Goal: Task Accomplishment & Management: Use online tool/utility

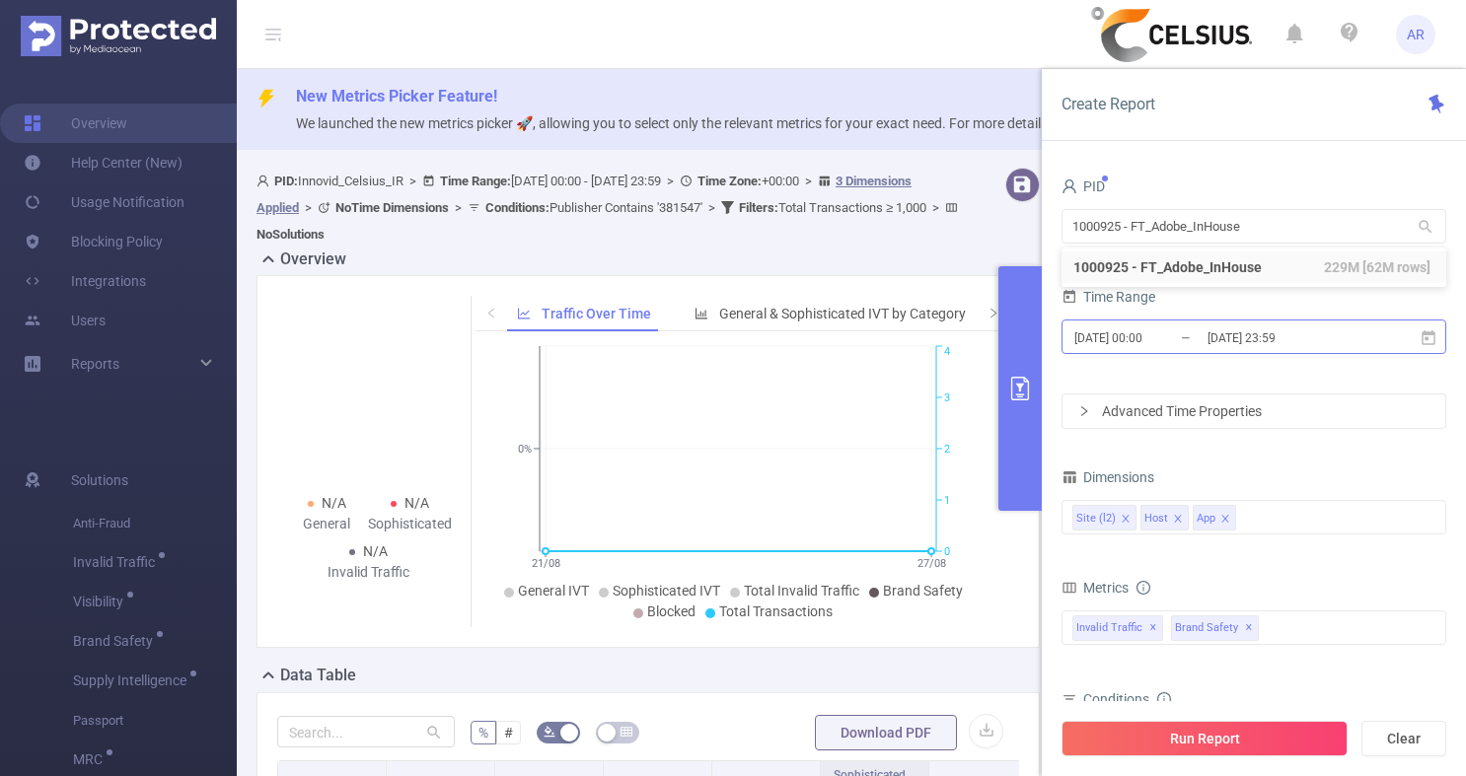
click at [1154, 330] on input "[DATE] 00:00" at bounding box center [1152, 338] width 160 height 27
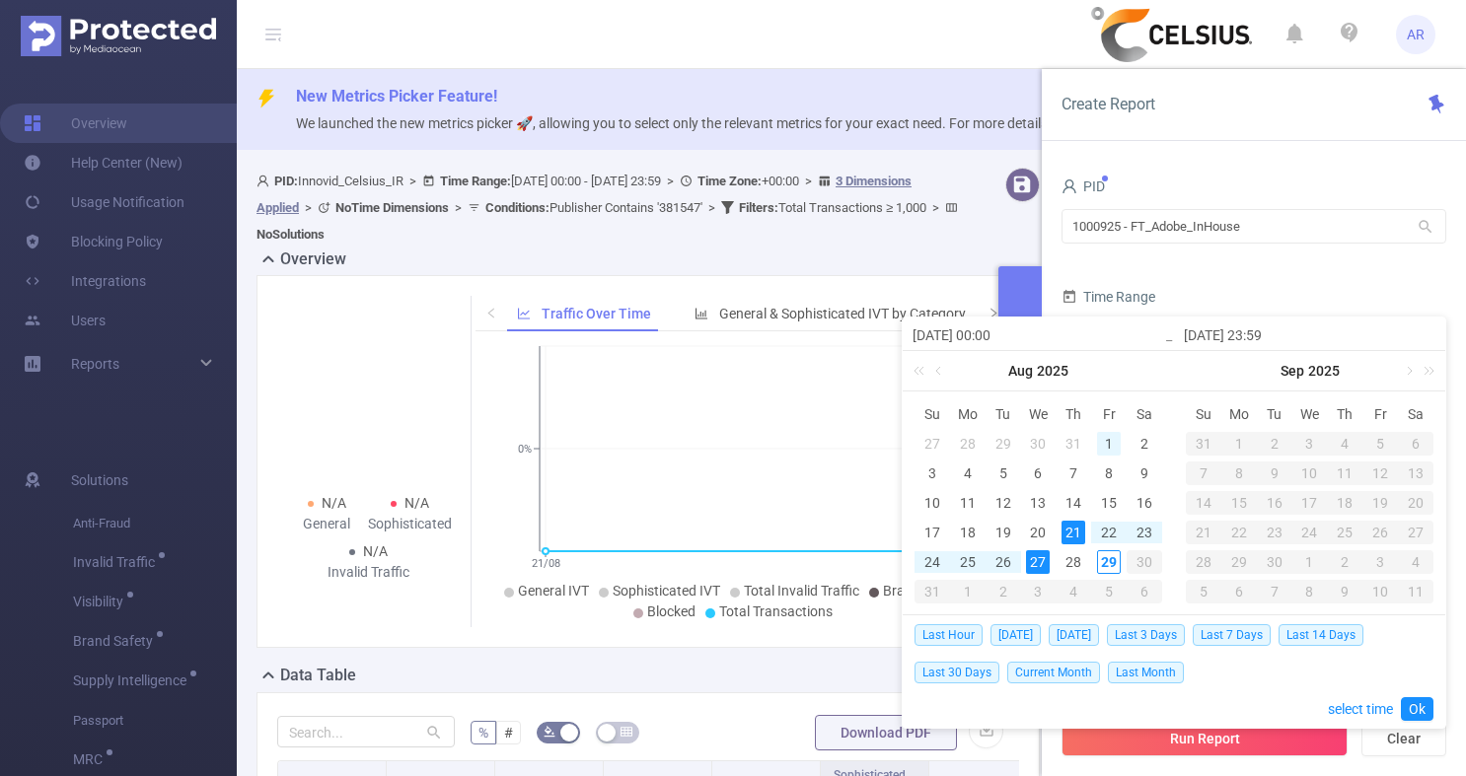
click at [1112, 439] on div "1" at bounding box center [1109, 444] width 24 height 24
click at [1118, 440] on div "1" at bounding box center [1109, 444] width 24 height 24
type input "[DATE] 00:00"
type input "[DATE] 23:59"
type input "[DATE] 00:00"
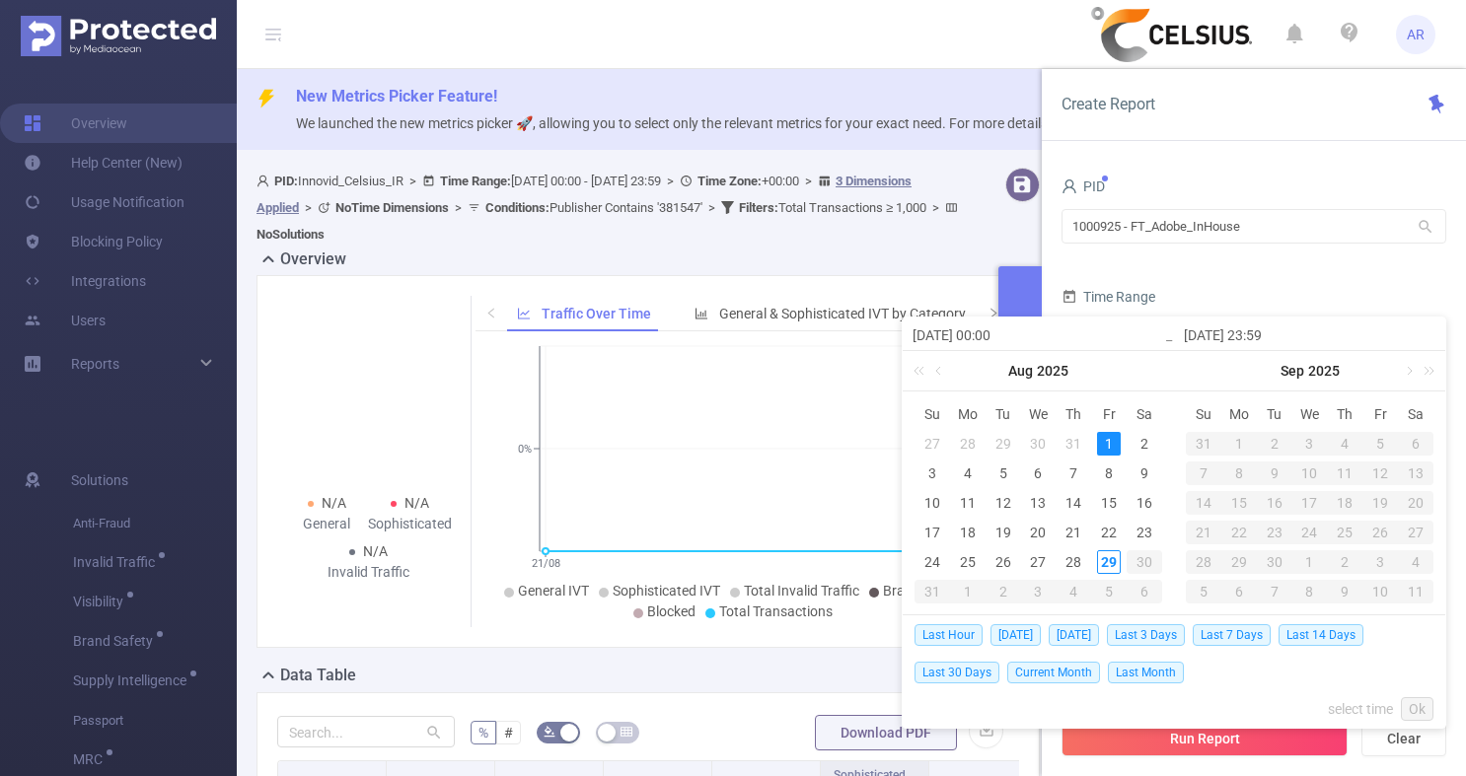
type input "[DATE] 23:59"
click at [1119, 563] on div "29" at bounding box center [1109, 562] width 24 height 24
click at [1415, 690] on div "Last Hour [DATE] [DATE] Last 3 Days Last 7 Days Last 14 Days Last 30 Days Curre…" at bounding box center [1173, 671] width 519 height 112
click at [1111, 567] on div "29" at bounding box center [1109, 562] width 24 height 24
type input "[DATE] 00:00"
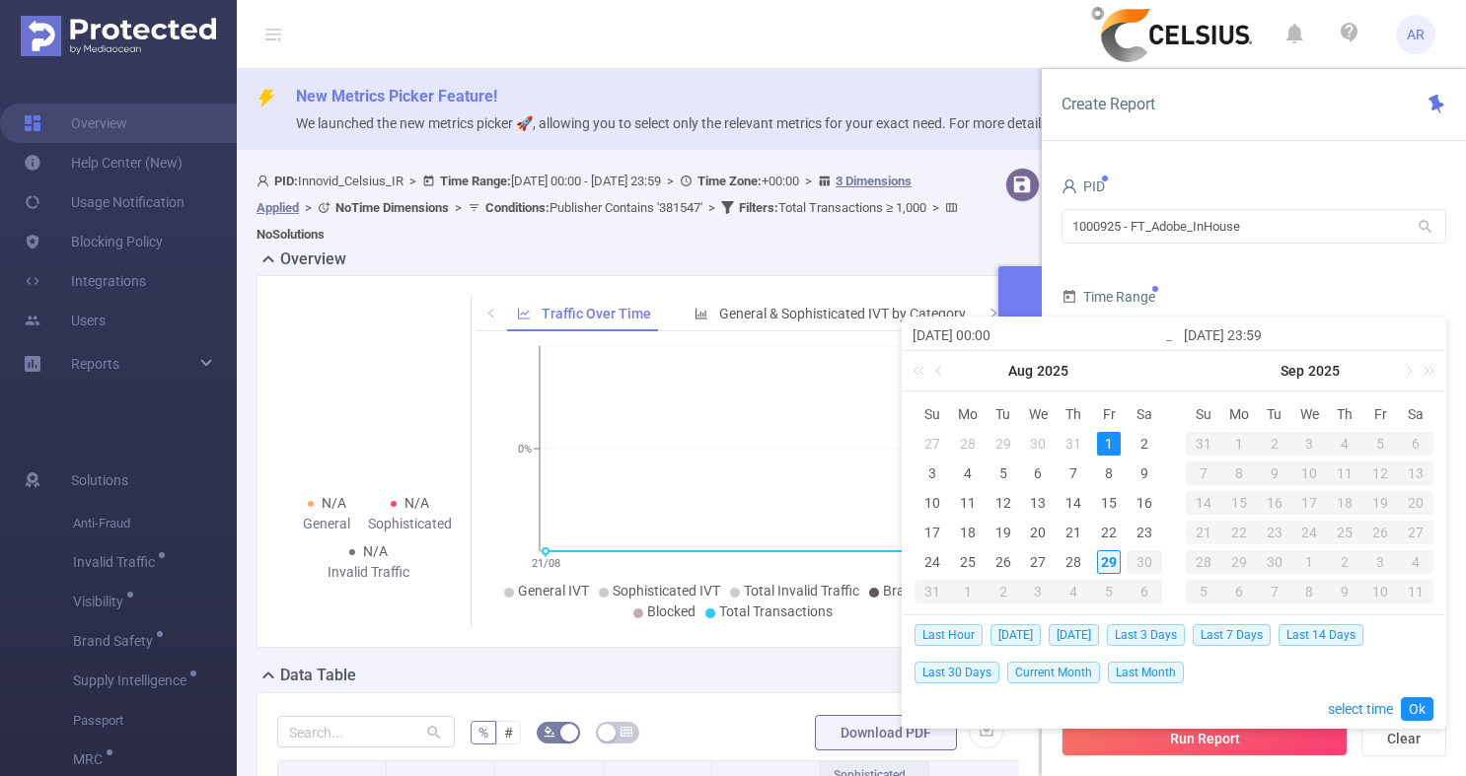
type input "[DATE] 15:00"
type input "[DATE] 00:00"
type input "[DATE] 15:00"
click at [1103, 441] on div "1" at bounding box center [1109, 444] width 24 height 24
click at [1115, 437] on div "1" at bounding box center [1109, 444] width 24 height 24
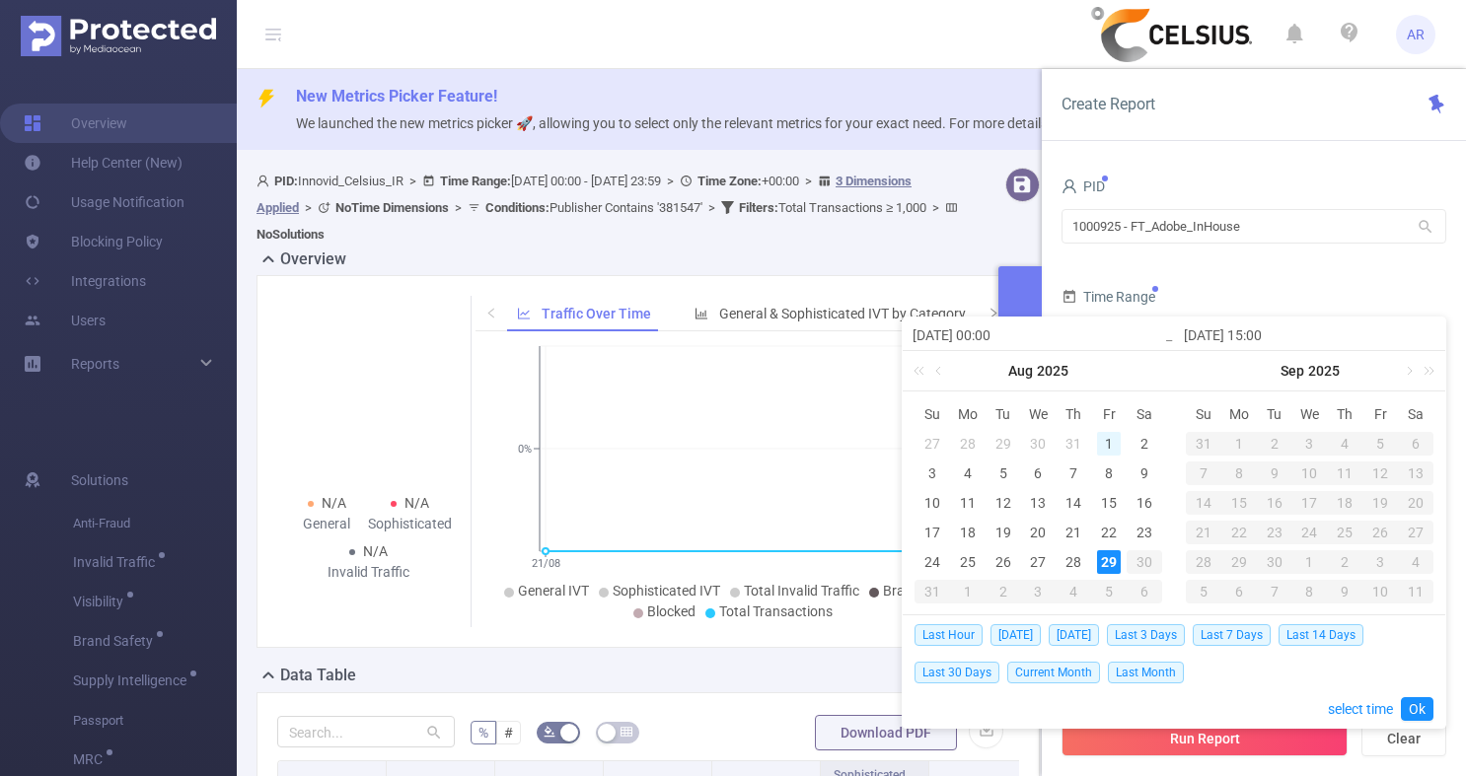
type input "[DATE] 00:00"
type input "[DATE] 15:00"
type input "[DATE] 00:00"
type input "[DATE] 15:00"
click at [1111, 562] on div "29" at bounding box center [1109, 562] width 24 height 24
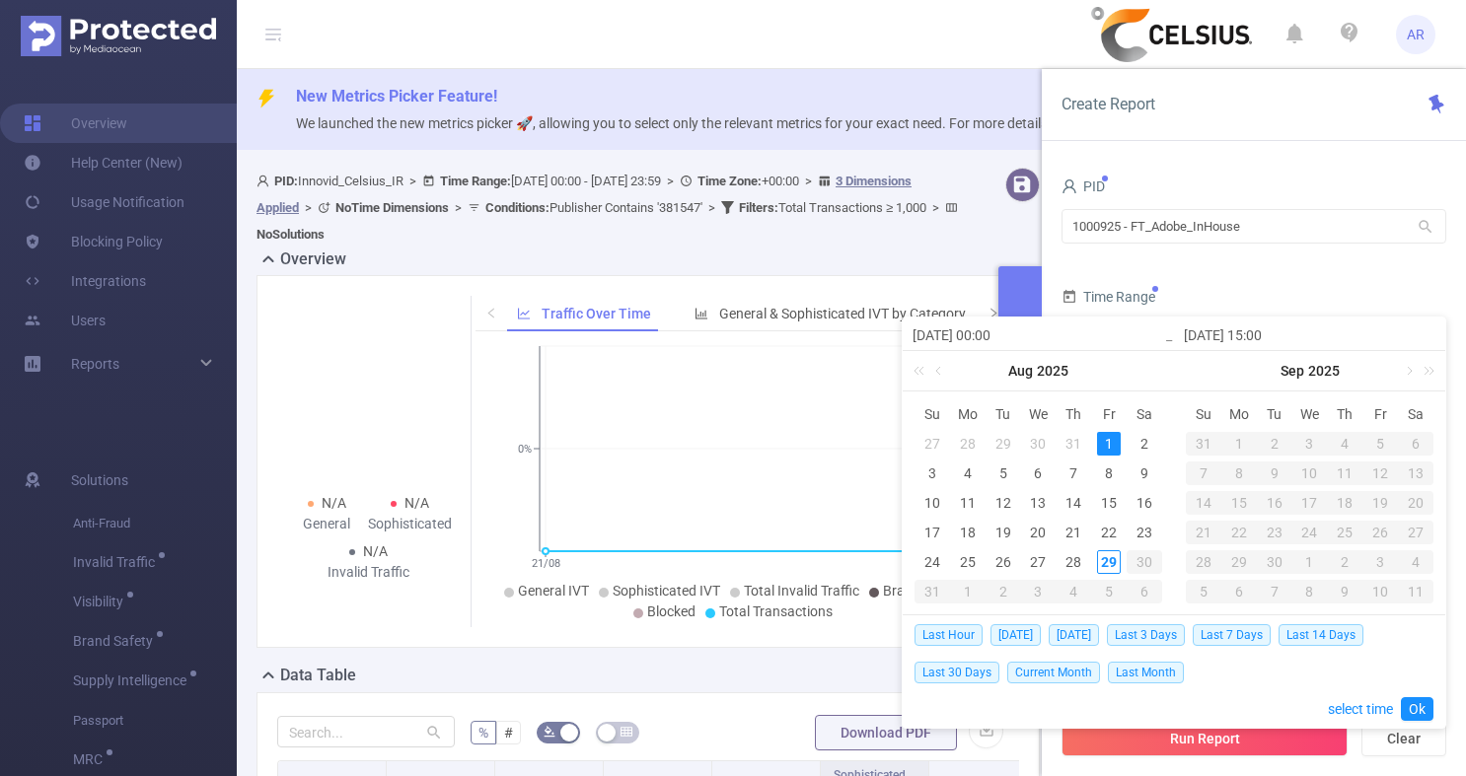
click at [1110, 438] on div "1" at bounding box center [1109, 444] width 24 height 24
type input "[DATE] 15:00"
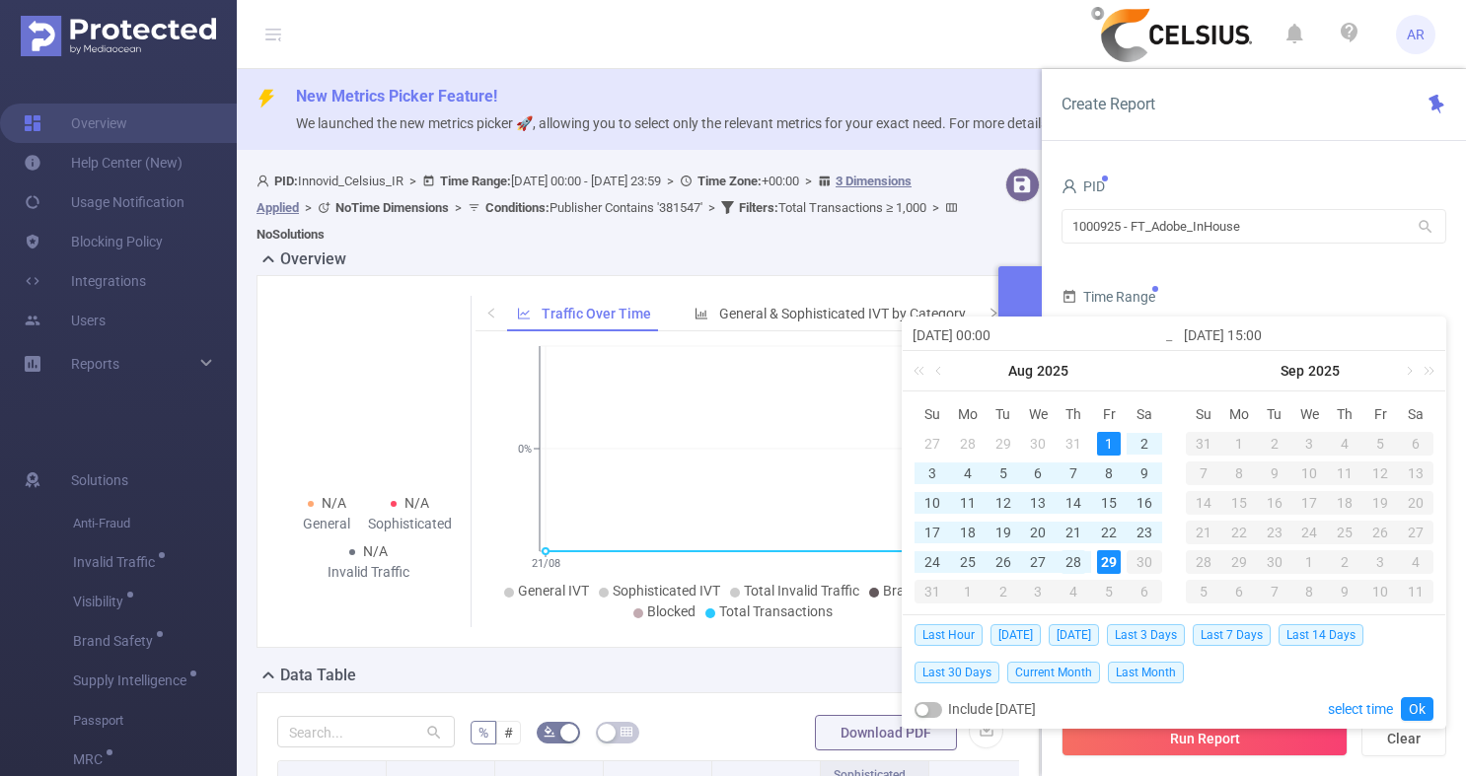
click at [1079, 567] on div "28" at bounding box center [1073, 562] width 24 height 24
click at [1419, 716] on link "Ok" at bounding box center [1417, 709] width 33 height 24
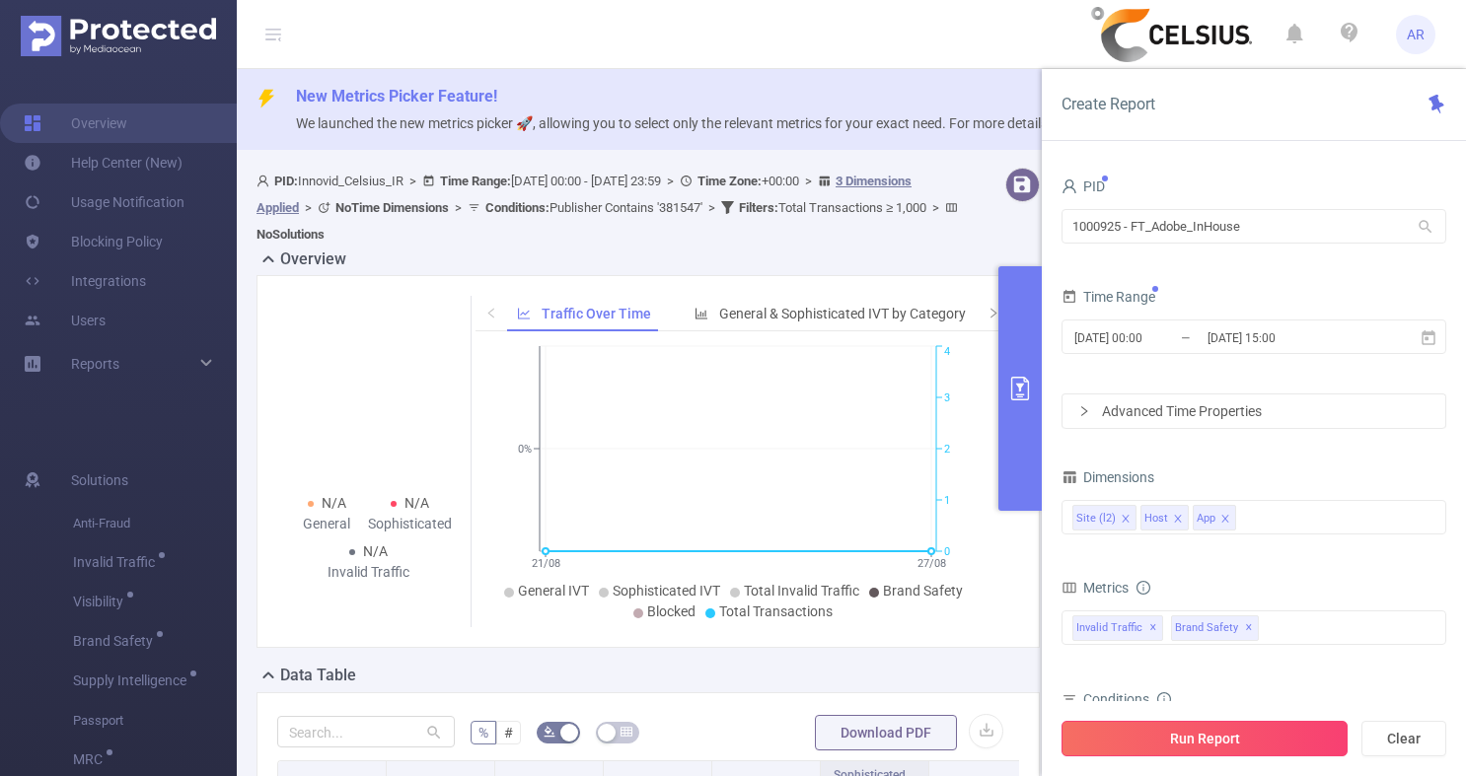
click at [1219, 740] on button "Run Report" at bounding box center [1204, 739] width 286 height 36
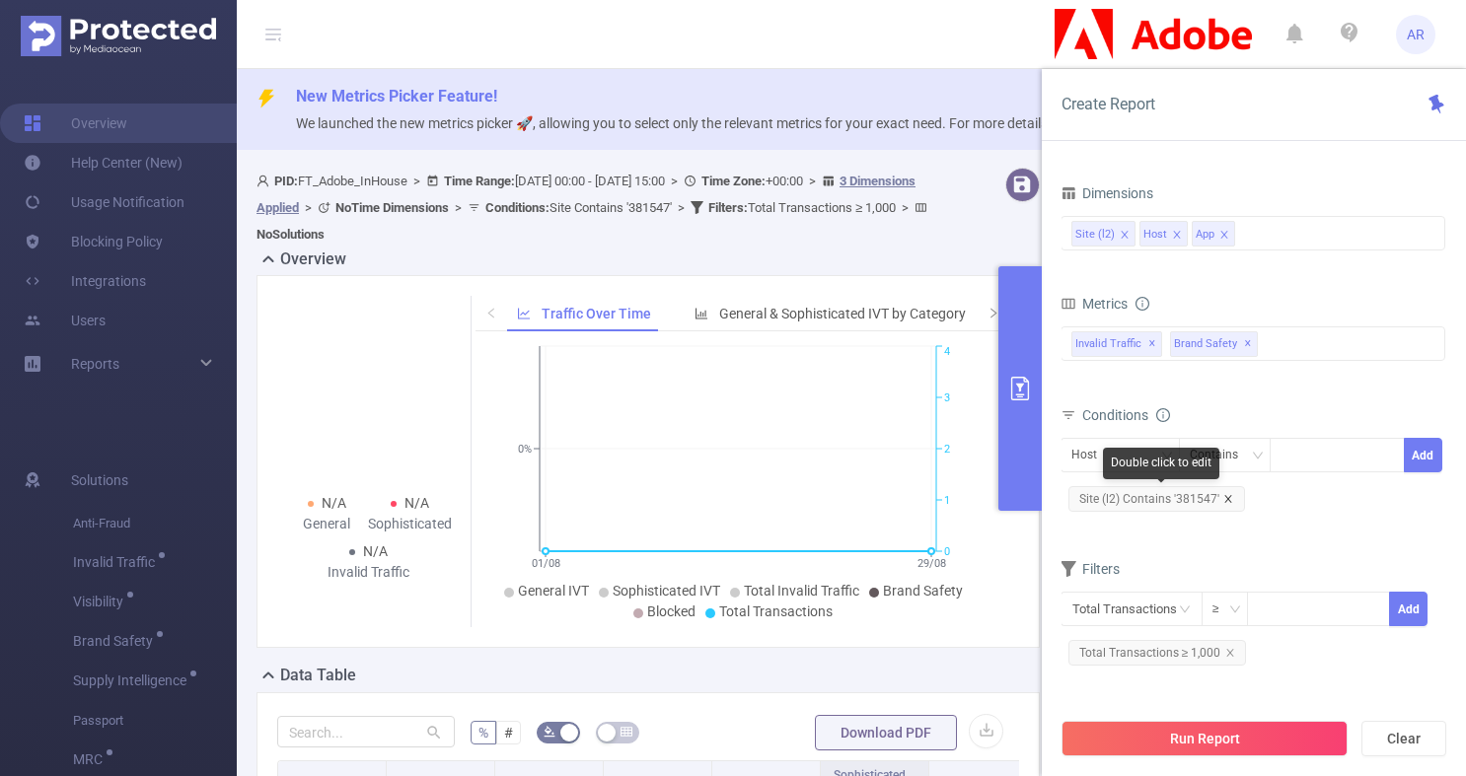
click at [1224, 498] on icon "icon: close" at bounding box center [1228, 499] width 10 height 10
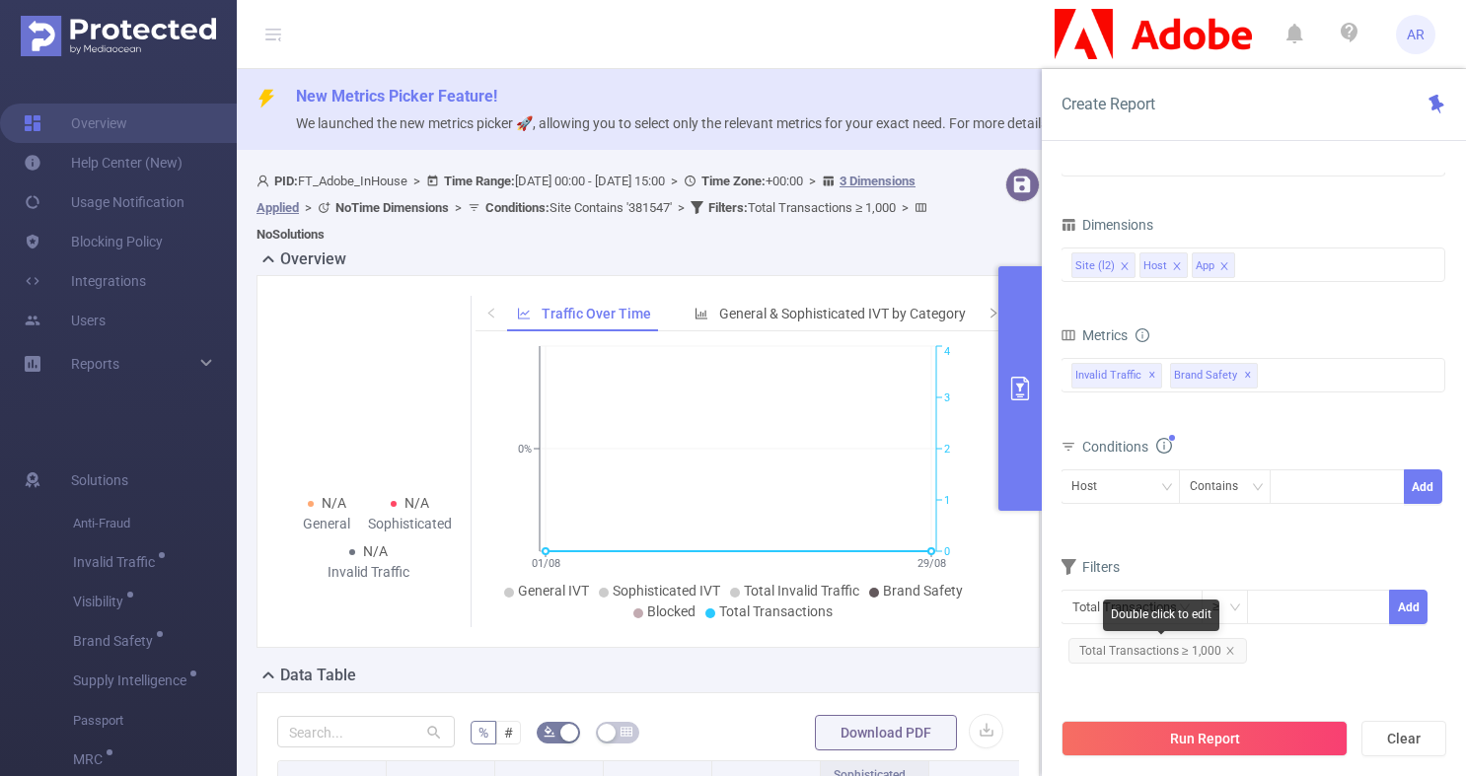
click at [1233, 643] on span "Total Transactions ≥ 1,000" at bounding box center [1157, 651] width 179 height 26
click at [1229, 652] on icon "icon: close" at bounding box center [1230, 651] width 10 height 10
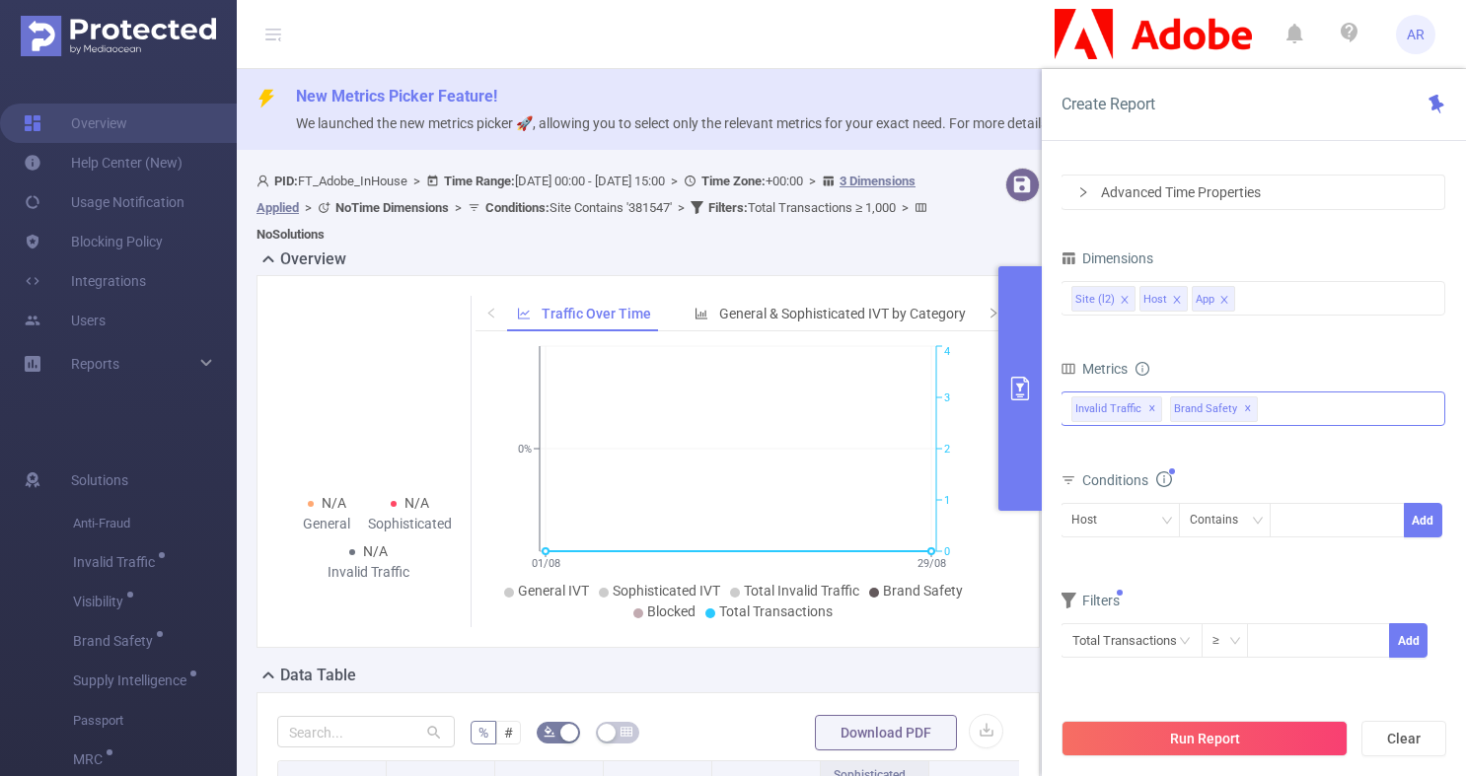
click at [1244, 413] on span "✕" at bounding box center [1248, 409] width 8 height 24
click at [1153, 736] on button "Run Report" at bounding box center [1204, 739] width 286 height 36
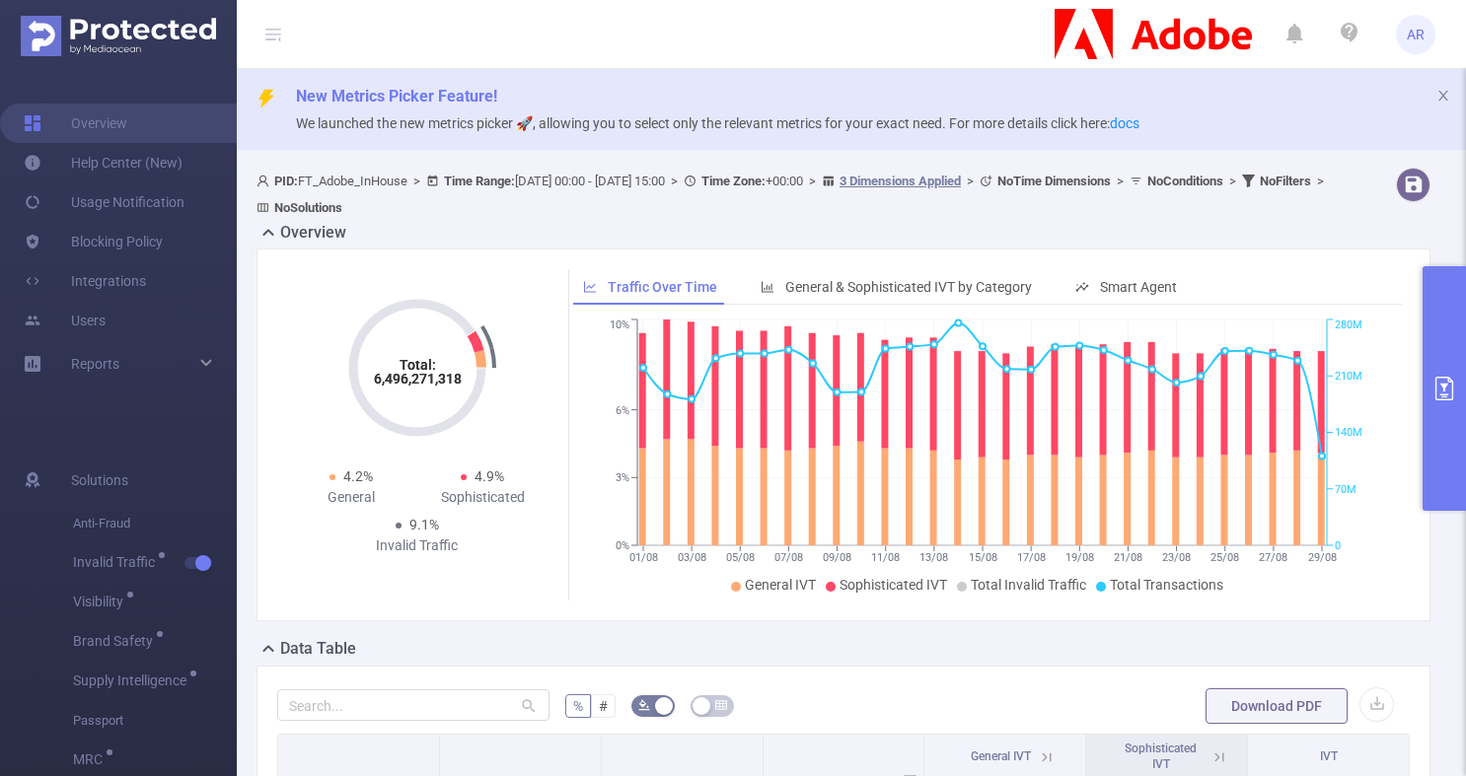
click at [1434, 399] on button "primary" at bounding box center [1443, 388] width 43 height 245
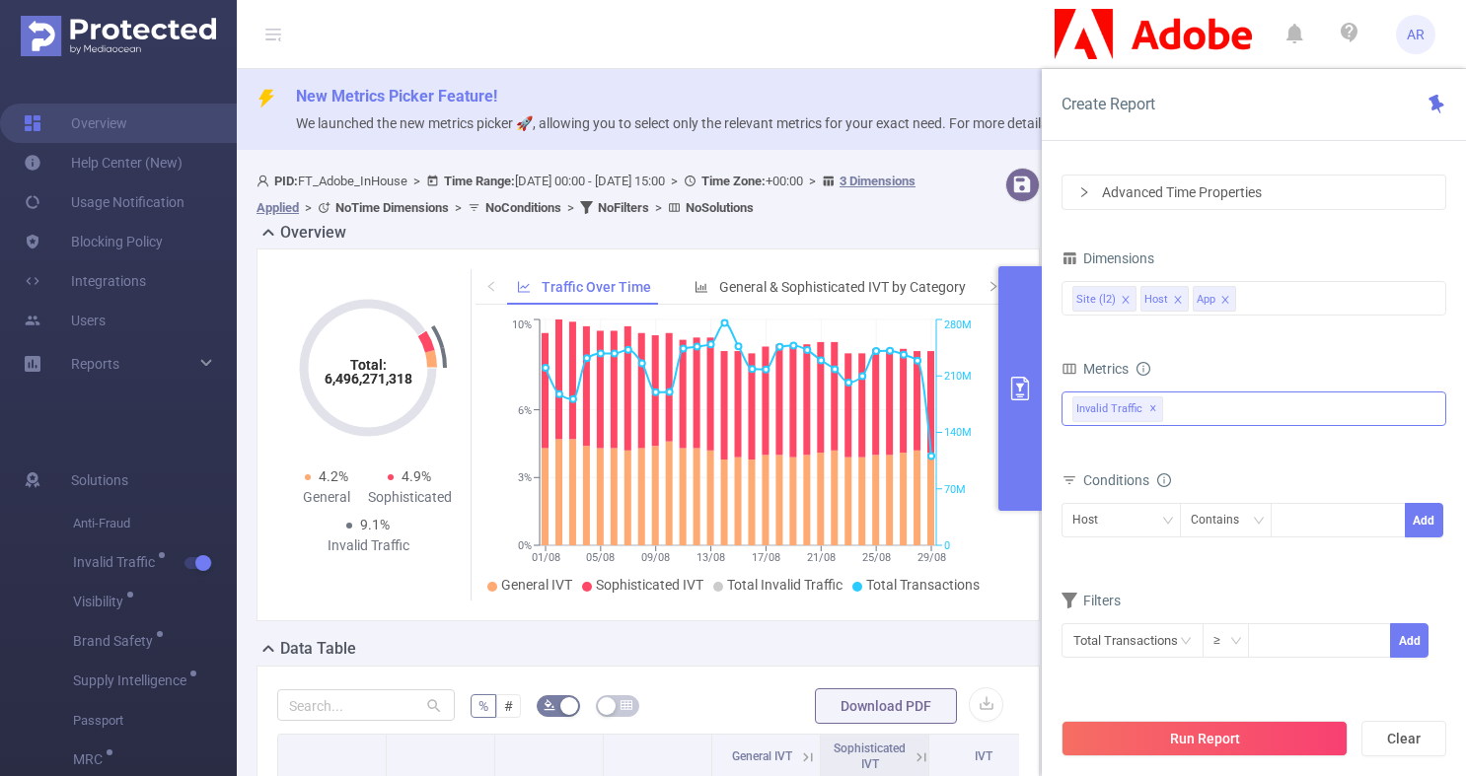
click at [1212, 408] on div "Invalid Traffic ✕" at bounding box center [1253, 409] width 385 height 35
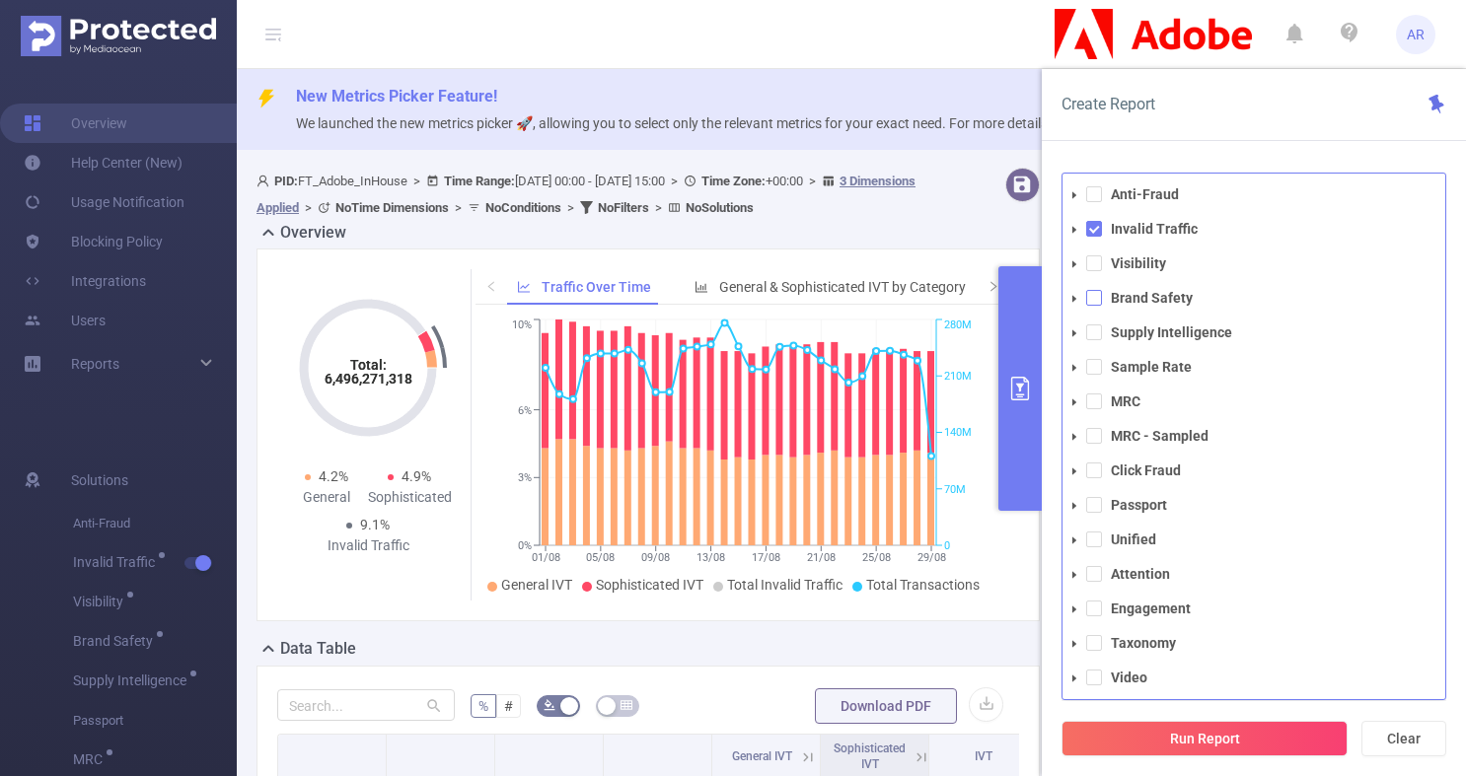
click at [1096, 302] on span at bounding box center [1094, 298] width 16 height 16
click at [1096, 270] on span at bounding box center [1094, 263] width 16 height 16
click at [1155, 740] on button "Run Report" at bounding box center [1204, 739] width 286 height 36
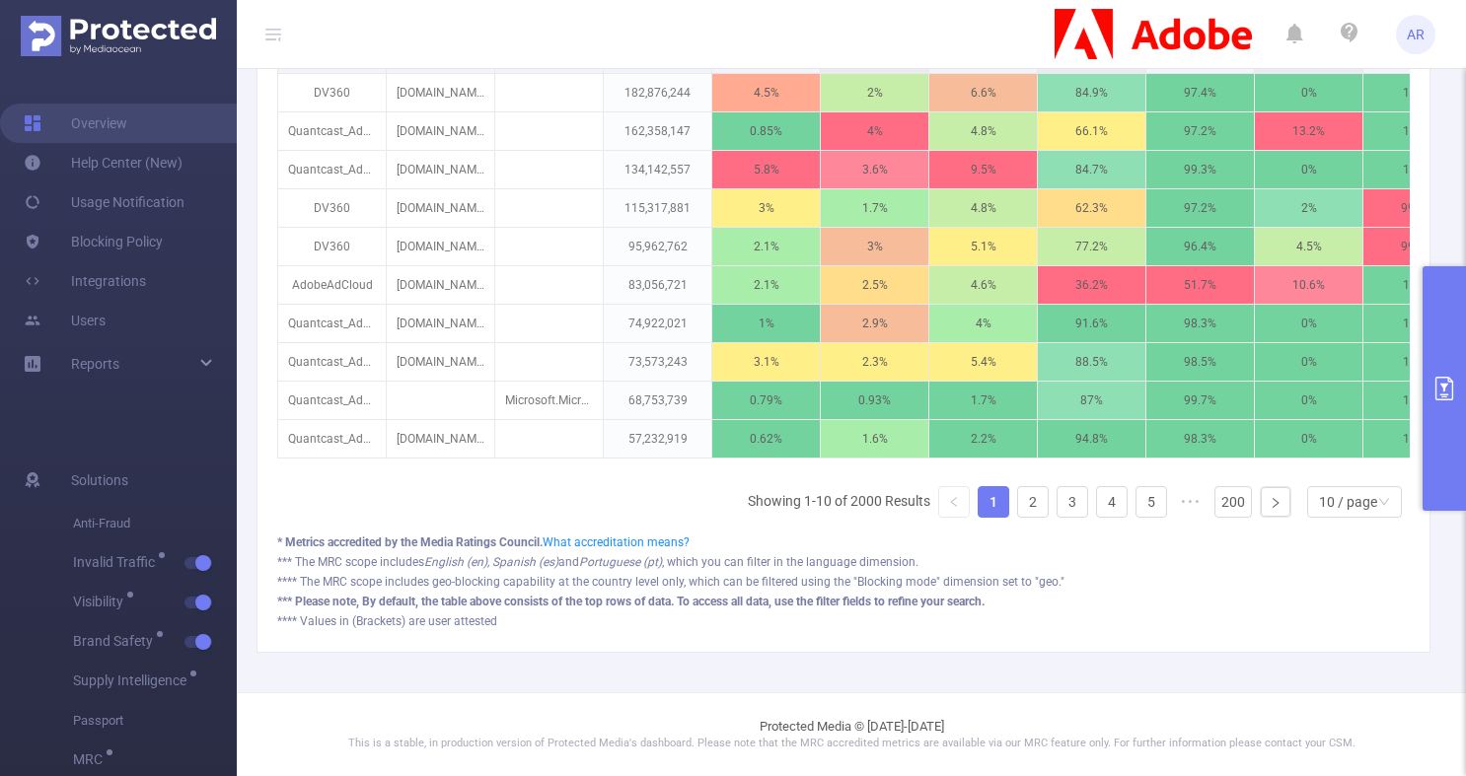
scroll to position [783, 0]
click at [1437, 368] on button "primary" at bounding box center [1443, 388] width 43 height 245
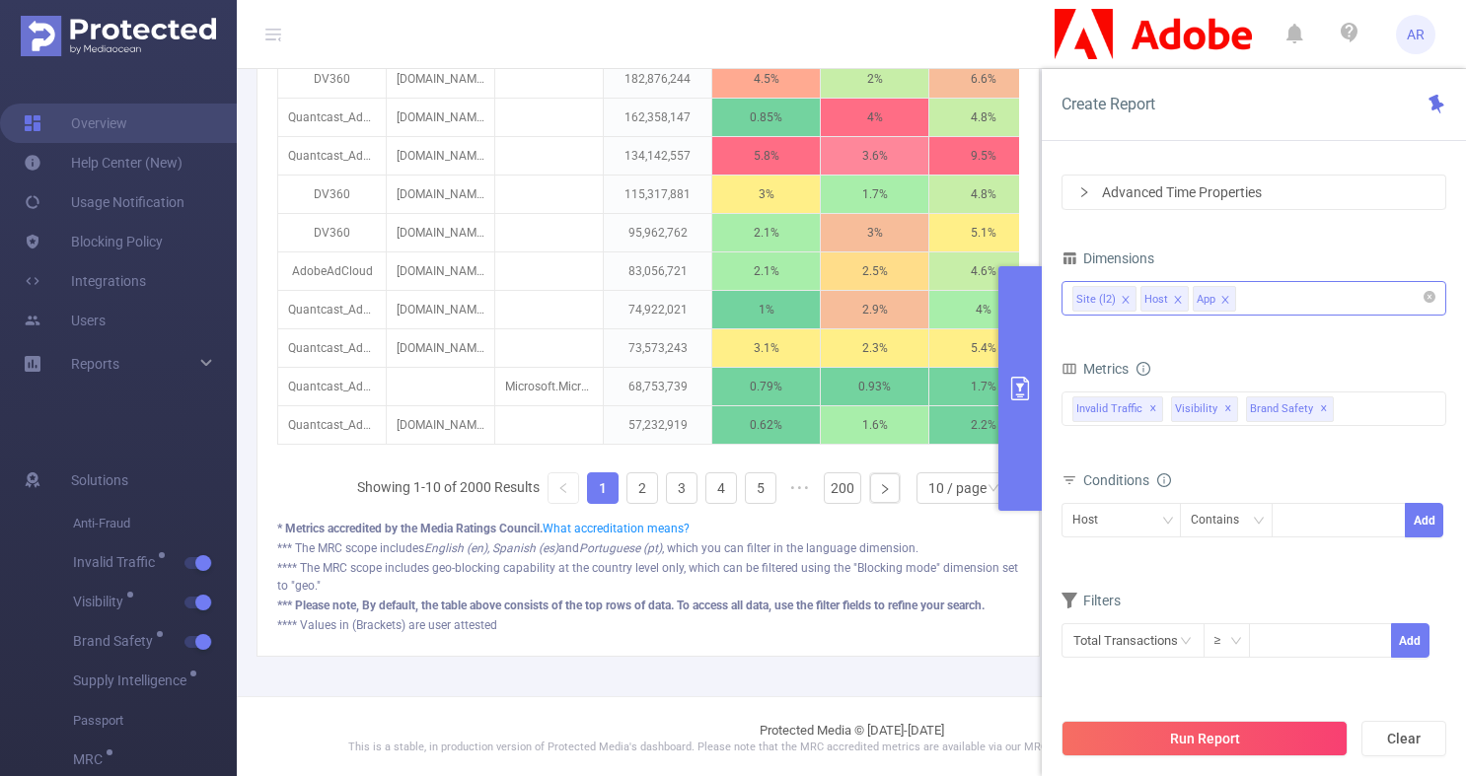
click at [1177, 298] on icon "icon: close" at bounding box center [1178, 300] width 10 height 10
click at [1171, 298] on icon "icon: close" at bounding box center [1173, 300] width 10 height 10
click at [1157, 723] on button "Run Report" at bounding box center [1204, 739] width 286 height 36
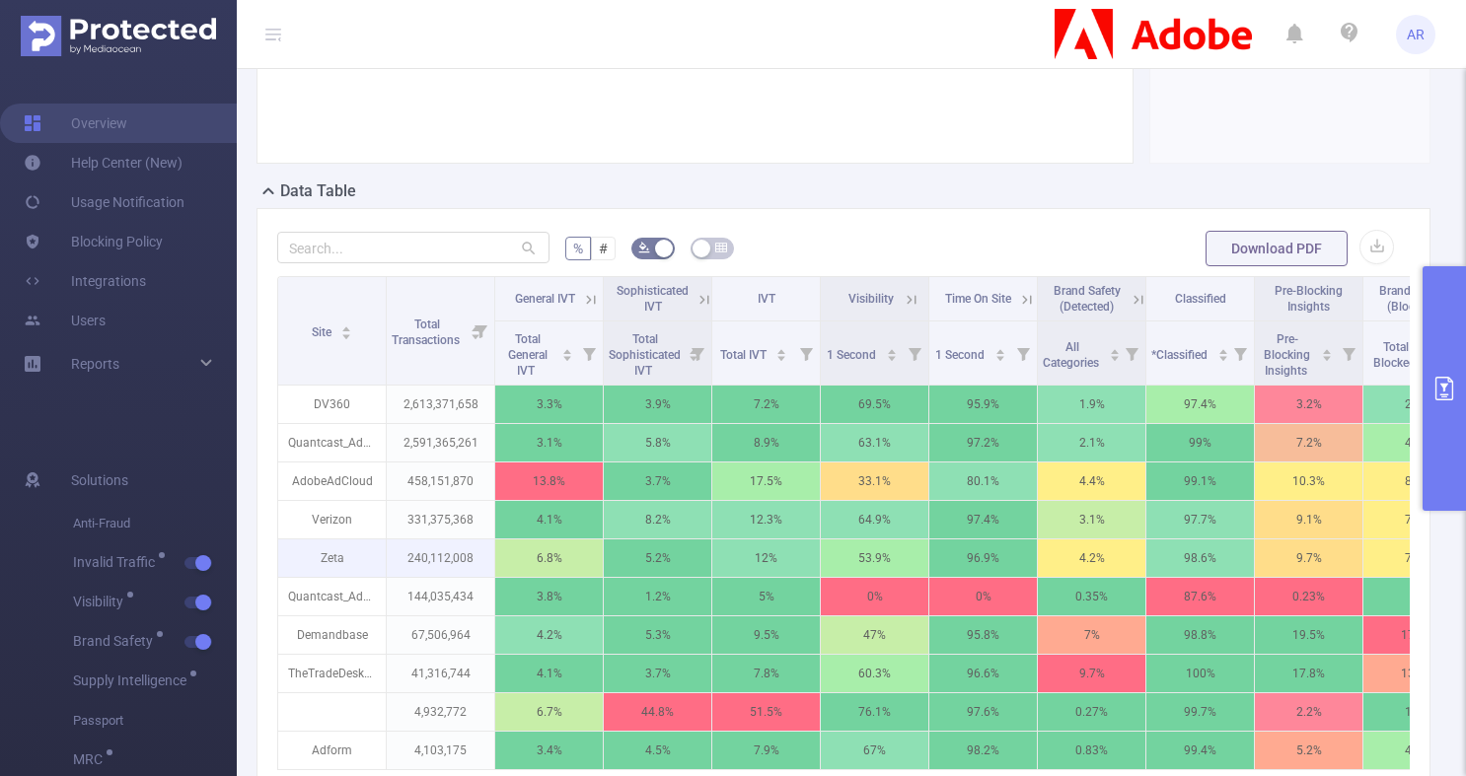
scroll to position [514, 0]
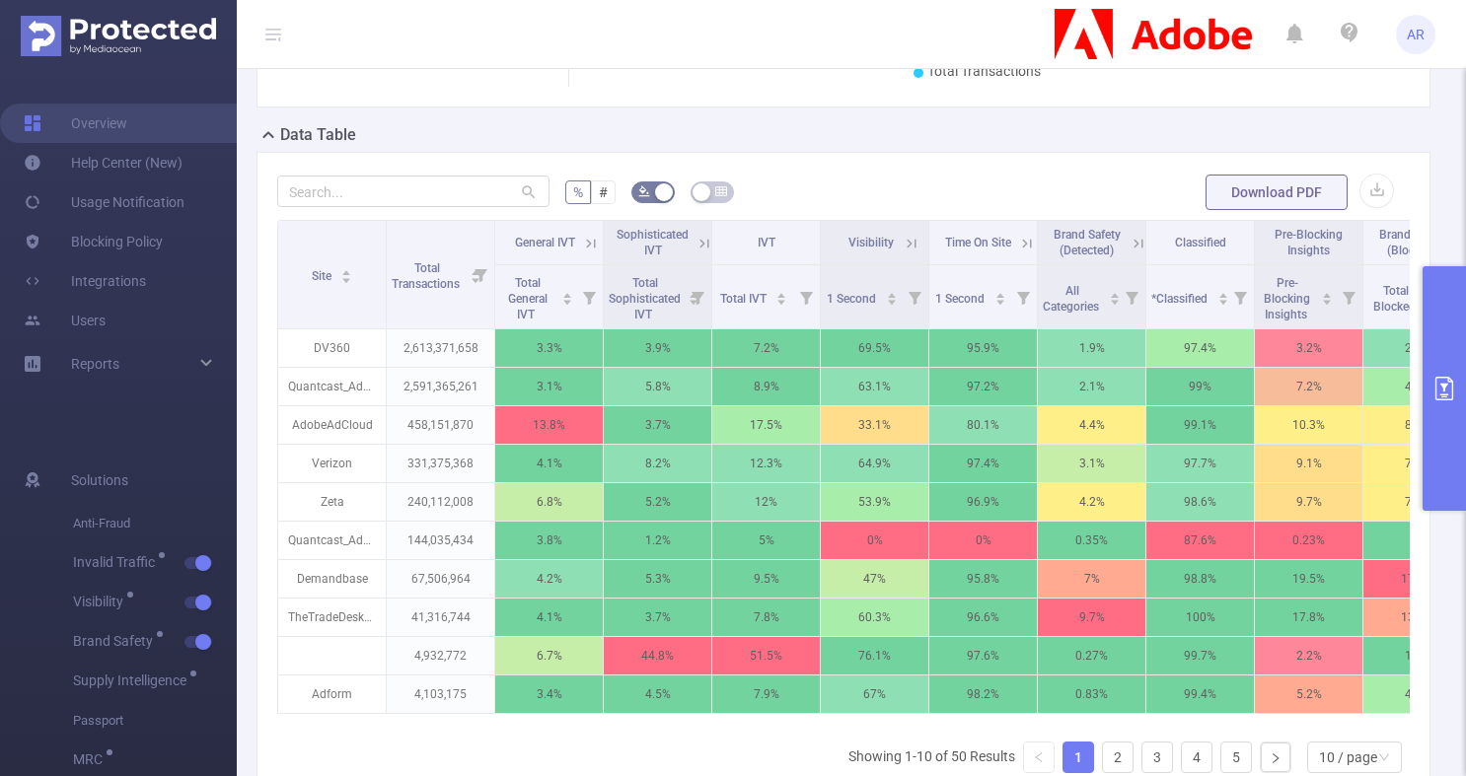
click at [696, 245] on icon at bounding box center [704, 244] width 18 height 18
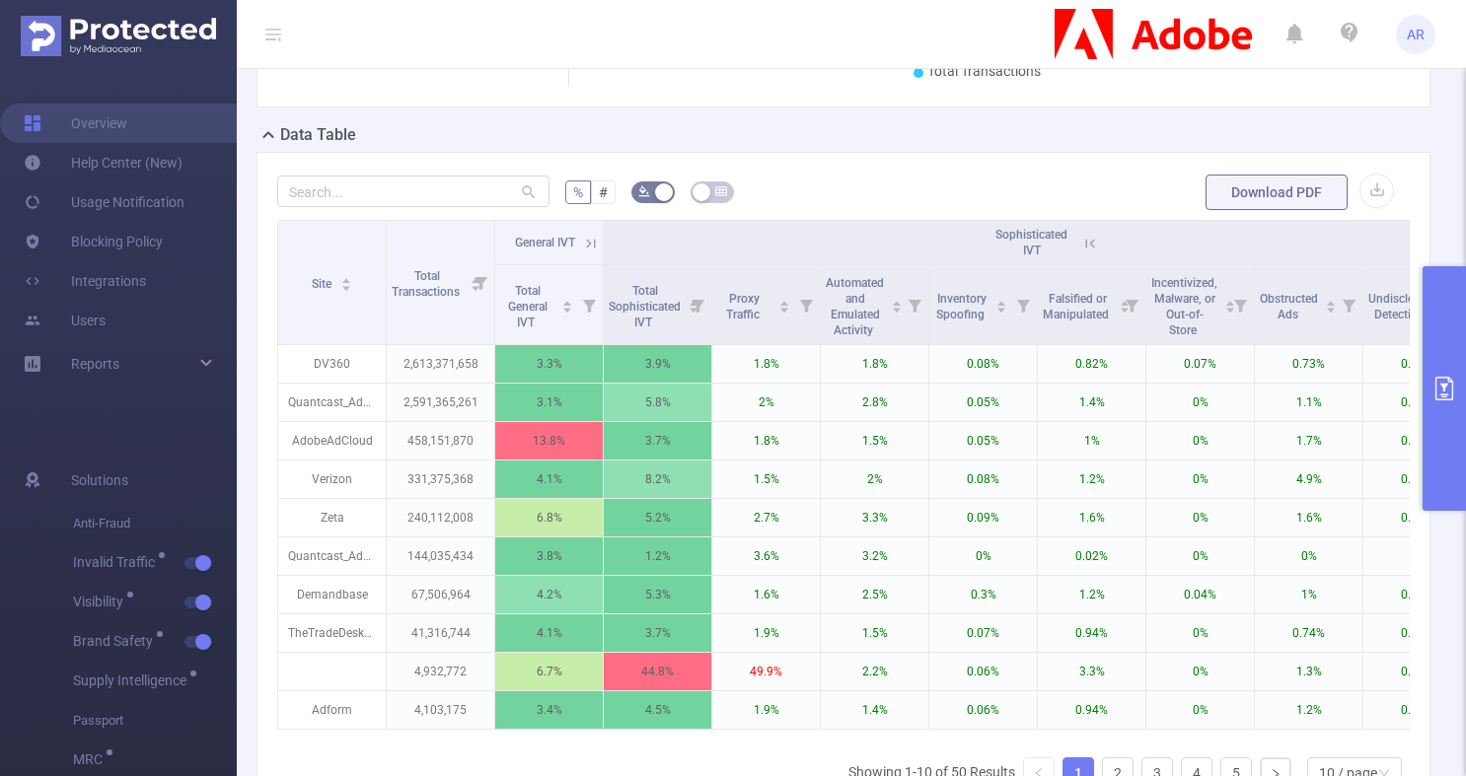
click at [1101, 241] on th "Sophisticated IVT" at bounding box center [1038, 243] width 868 height 44
click at [1095, 244] on icon at bounding box center [1090, 244] width 18 height 18
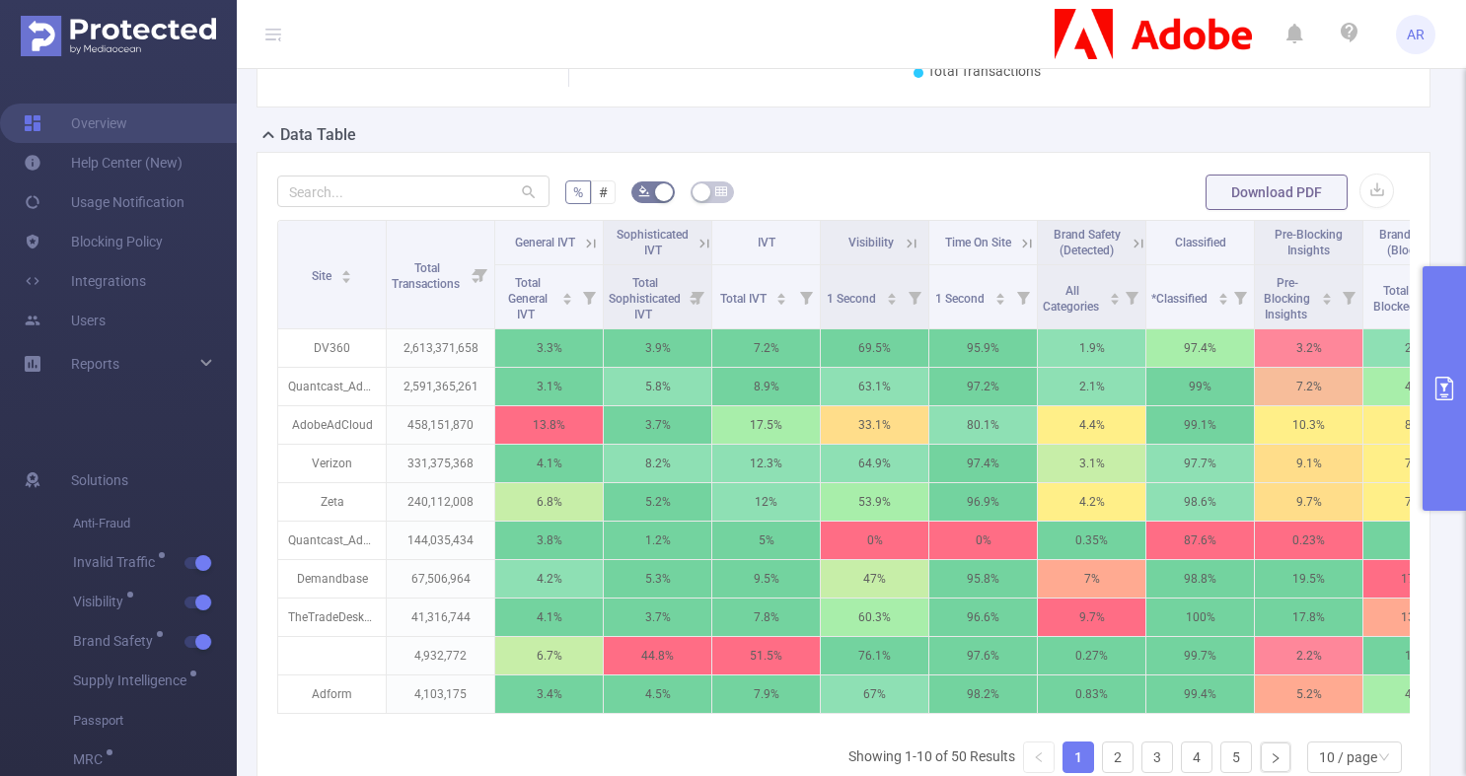
scroll to position [0, 0]
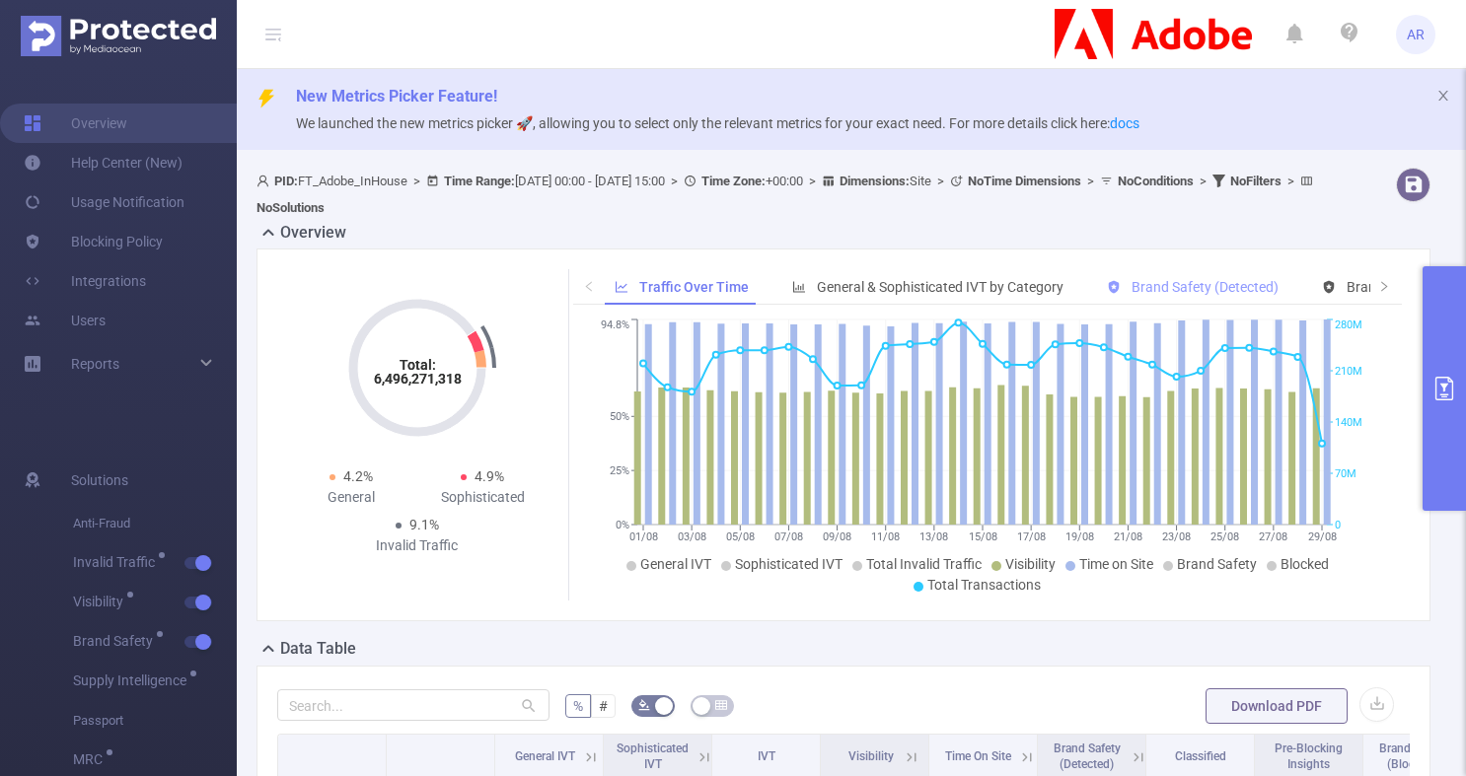
click at [1152, 285] on span "Brand Safety (Detected)" at bounding box center [1204, 287] width 147 height 16
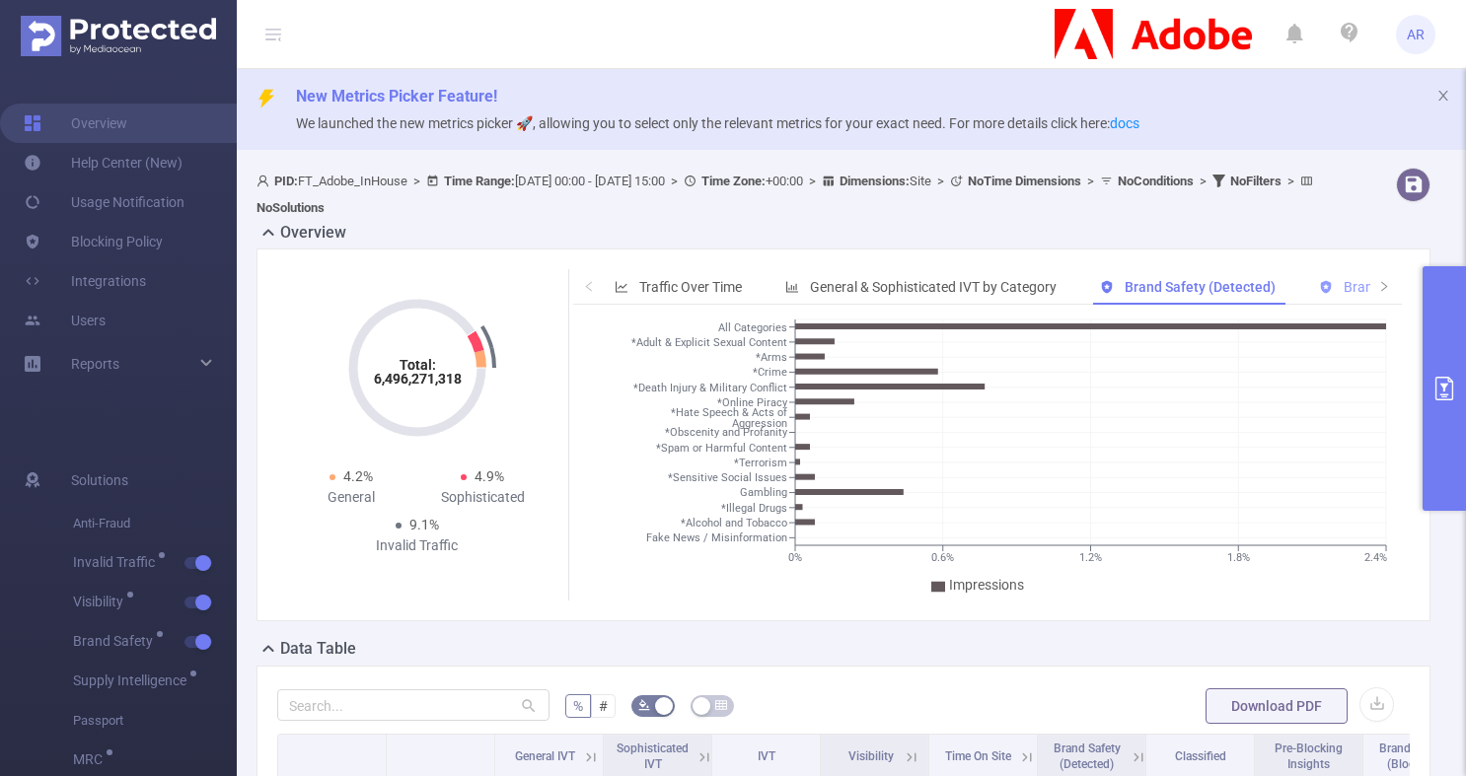
click at [1335, 288] on span "Brand Safety (Blocked)" at bounding box center [1402, 287] width 166 height 16
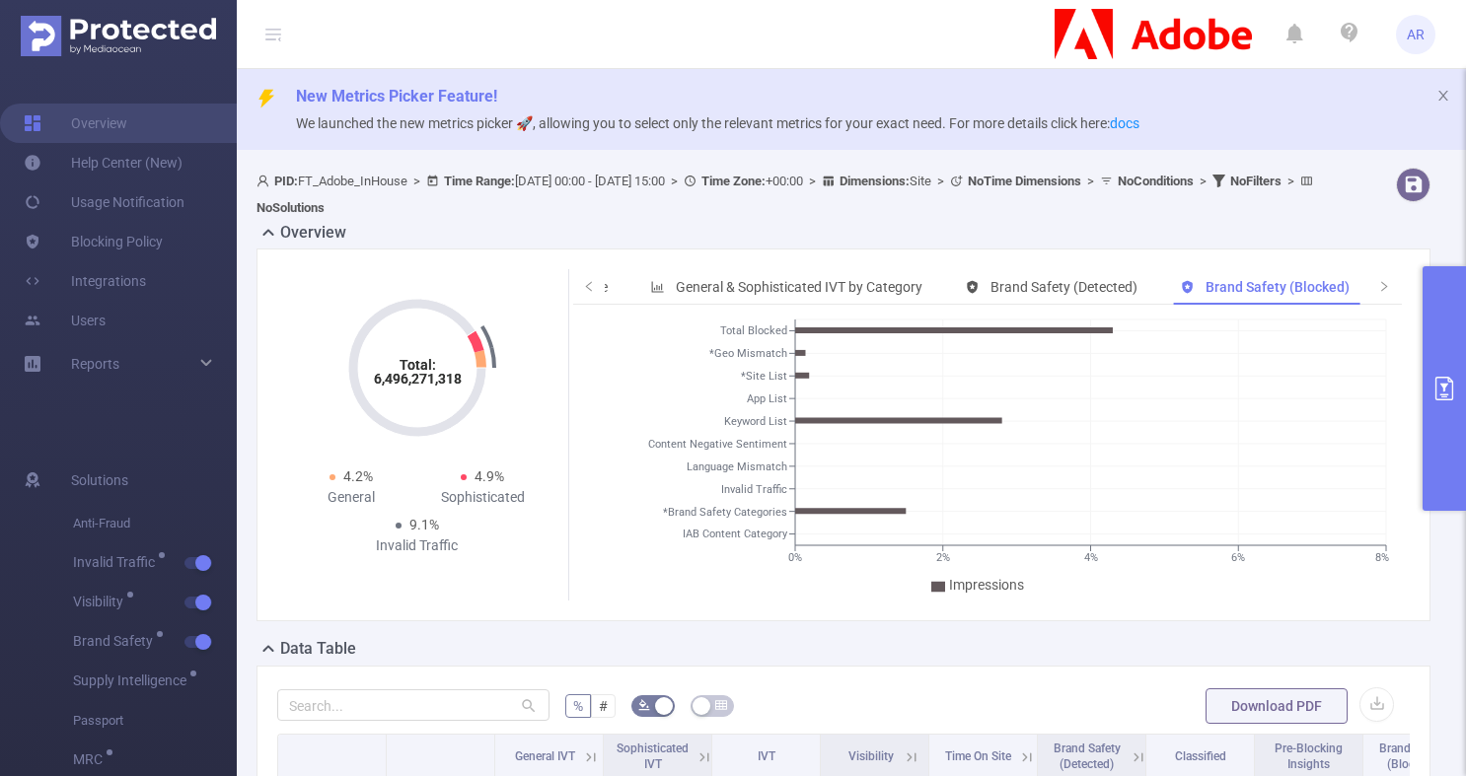
click at [1448, 300] on button "primary" at bounding box center [1443, 388] width 43 height 245
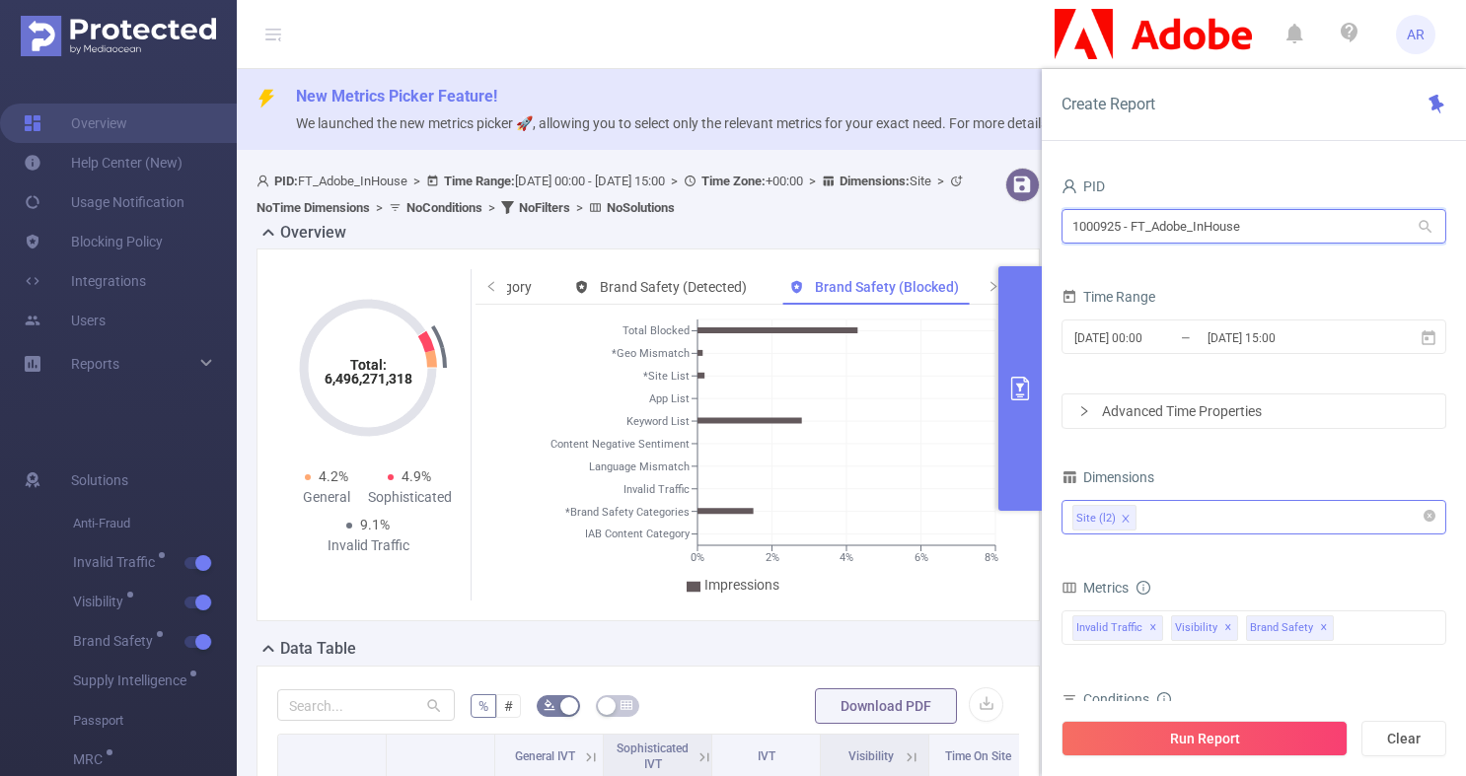
click at [1266, 240] on input "1000925 - FT_Adobe_InHouse" at bounding box center [1253, 226] width 385 height 35
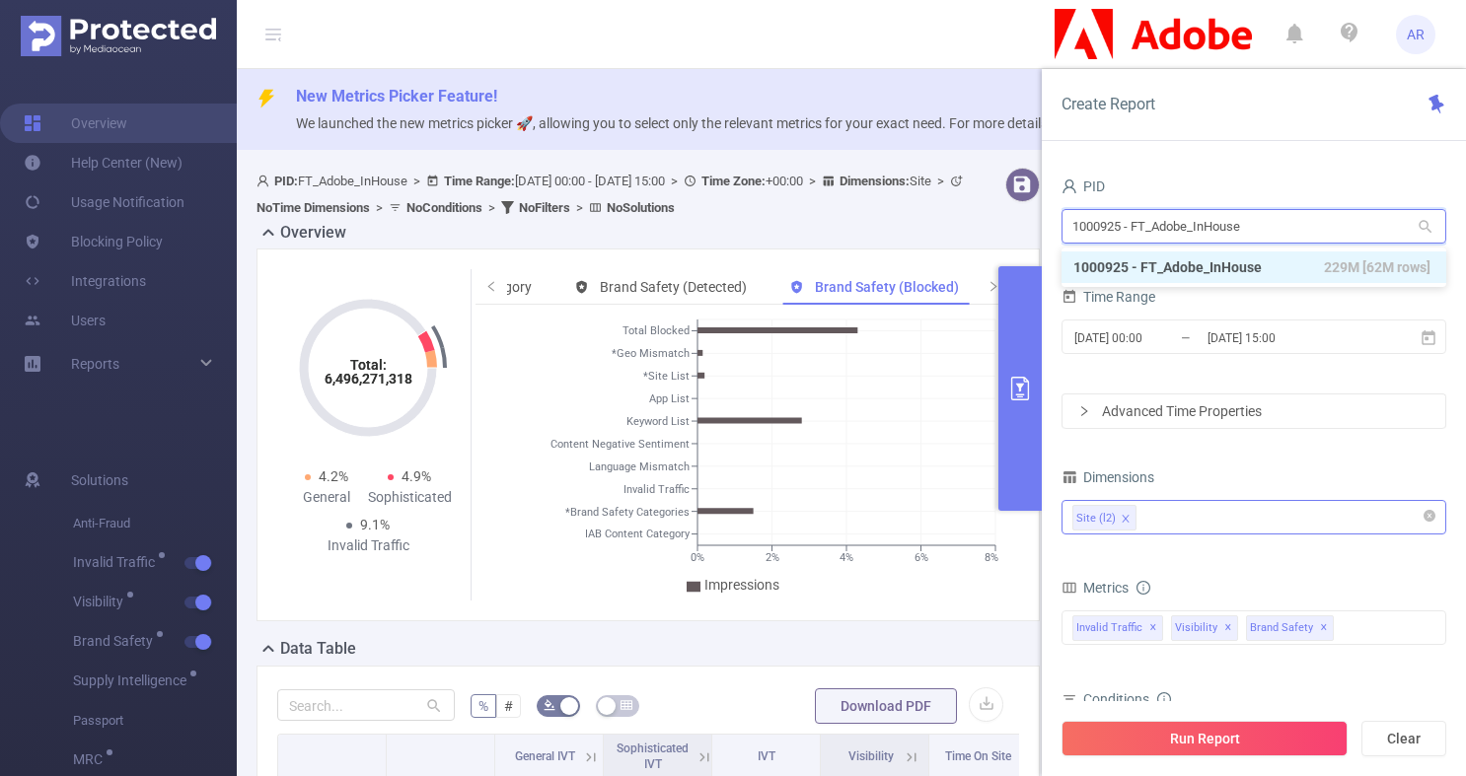
click at [1266, 240] on input "1000925 - FT_Adobe_InHouse" at bounding box center [1253, 226] width 385 height 35
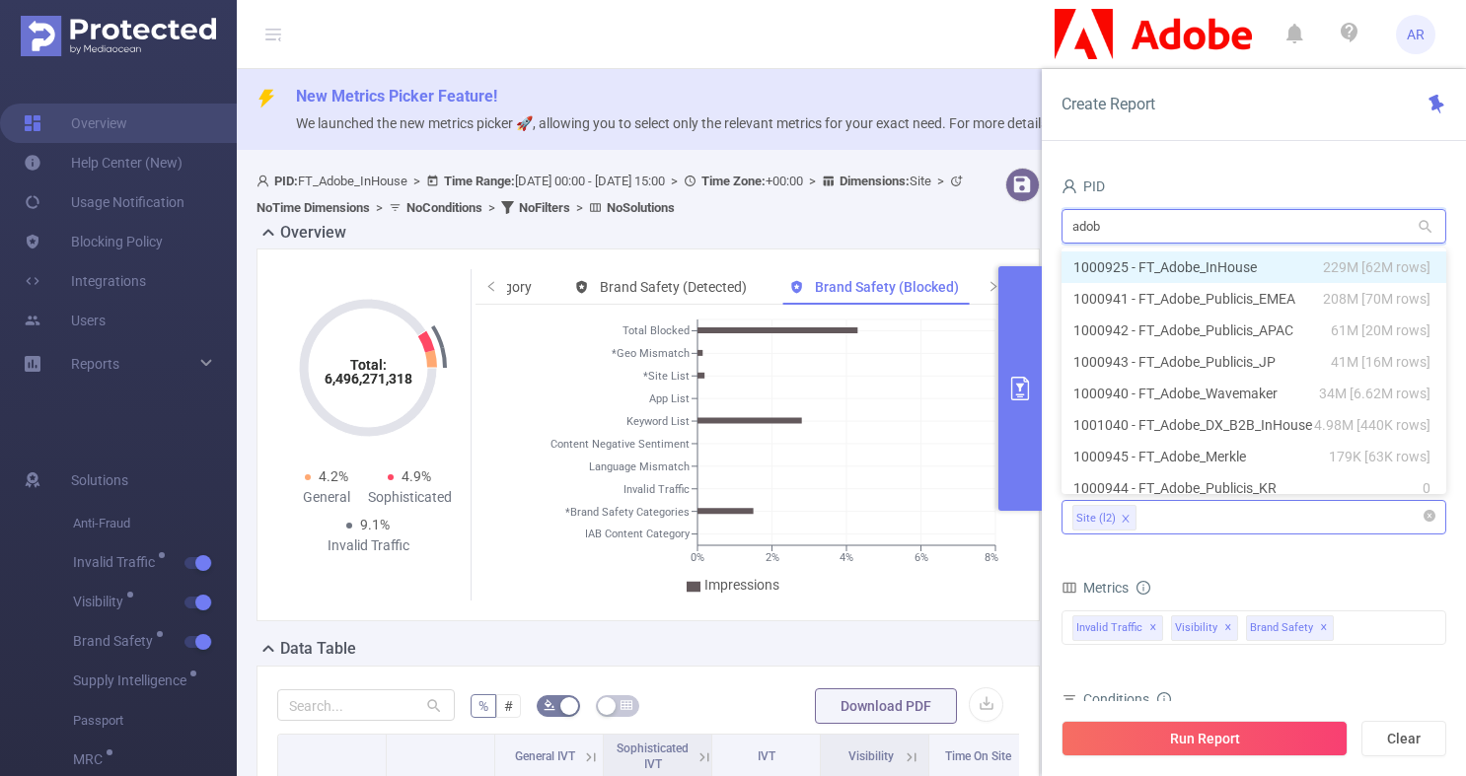
type input "adobe"
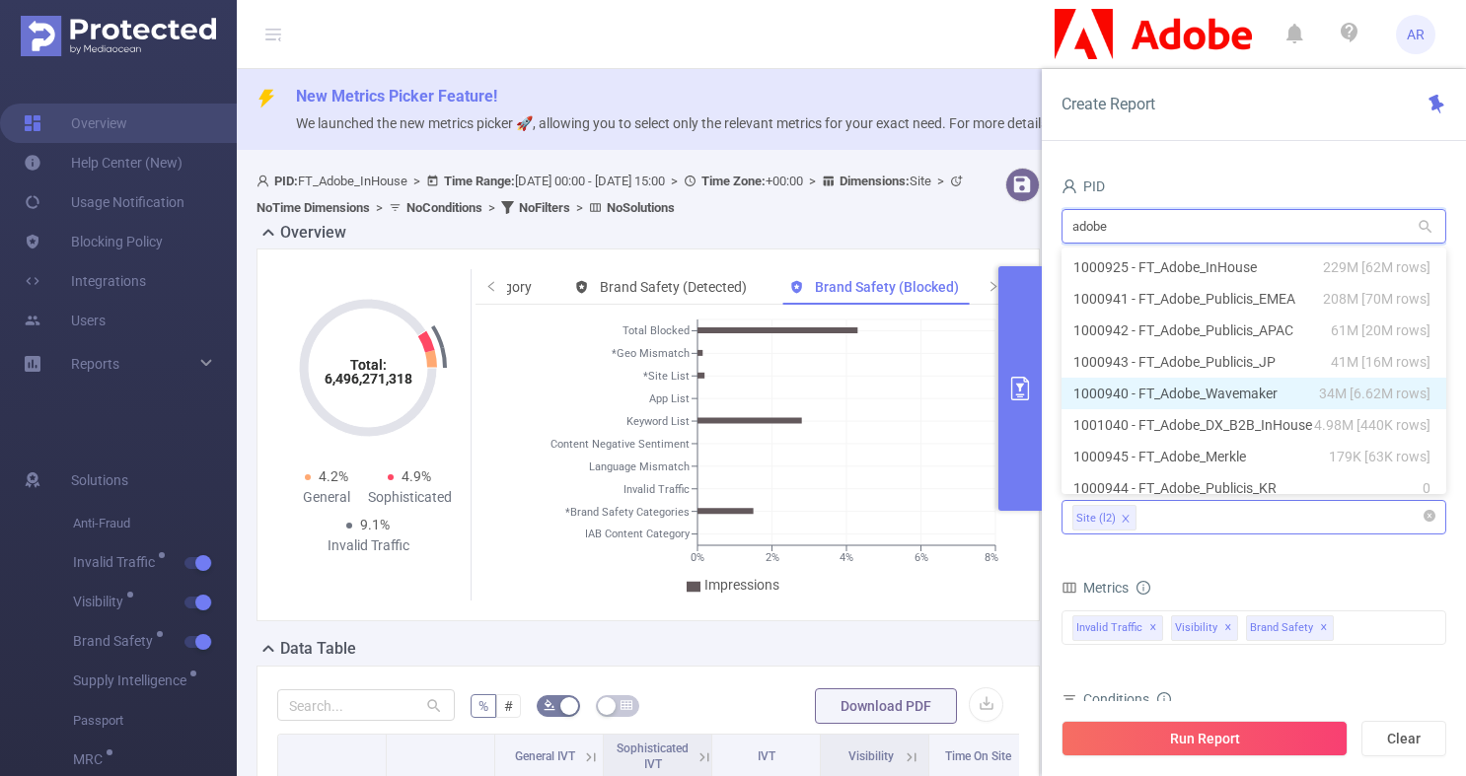
click at [1250, 389] on li "1000940 - FT_Adobe_Wavemaker 34M [6.62M rows]" at bounding box center [1253, 394] width 385 height 32
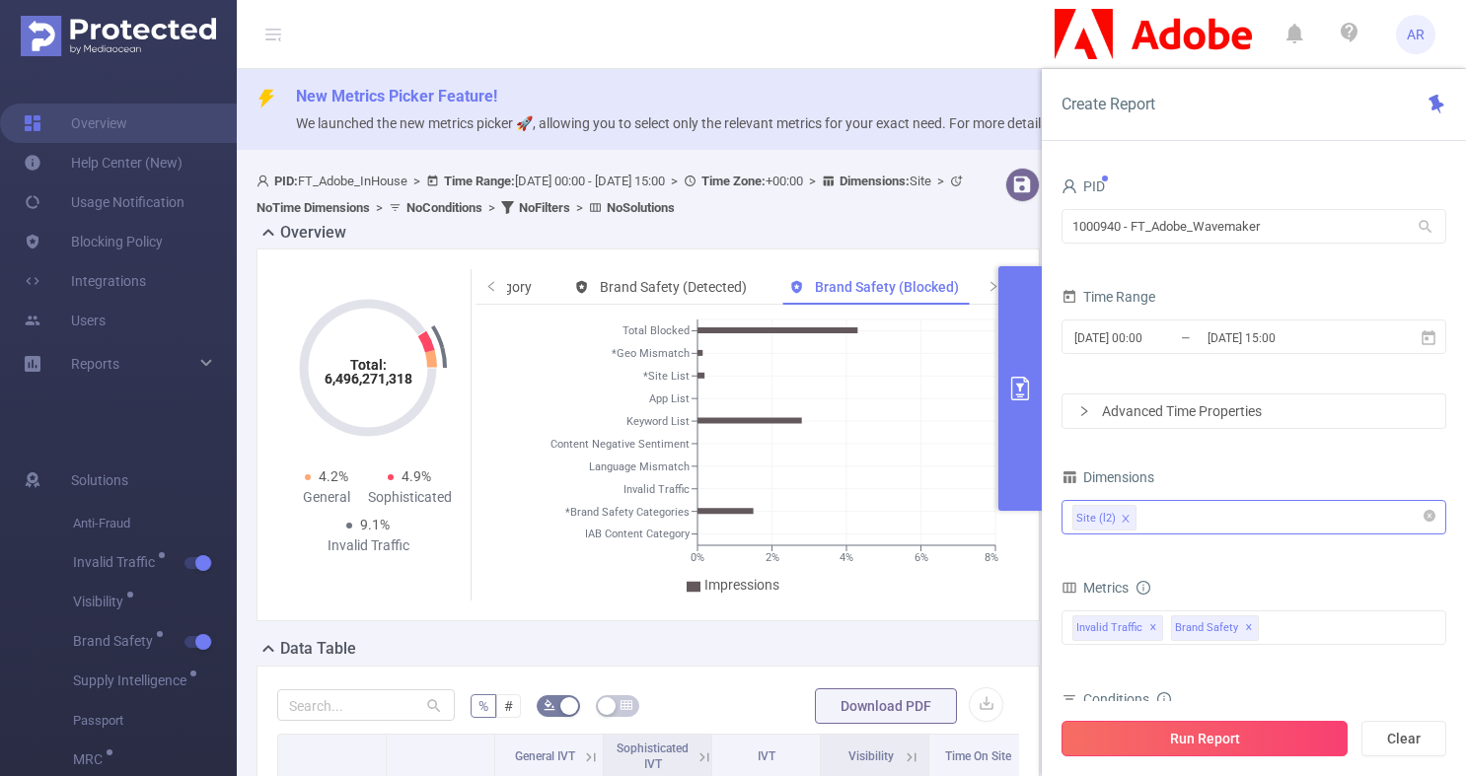
click at [1162, 742] on button "Run Report" at bounding box center [1204, 739] width 286 height 36
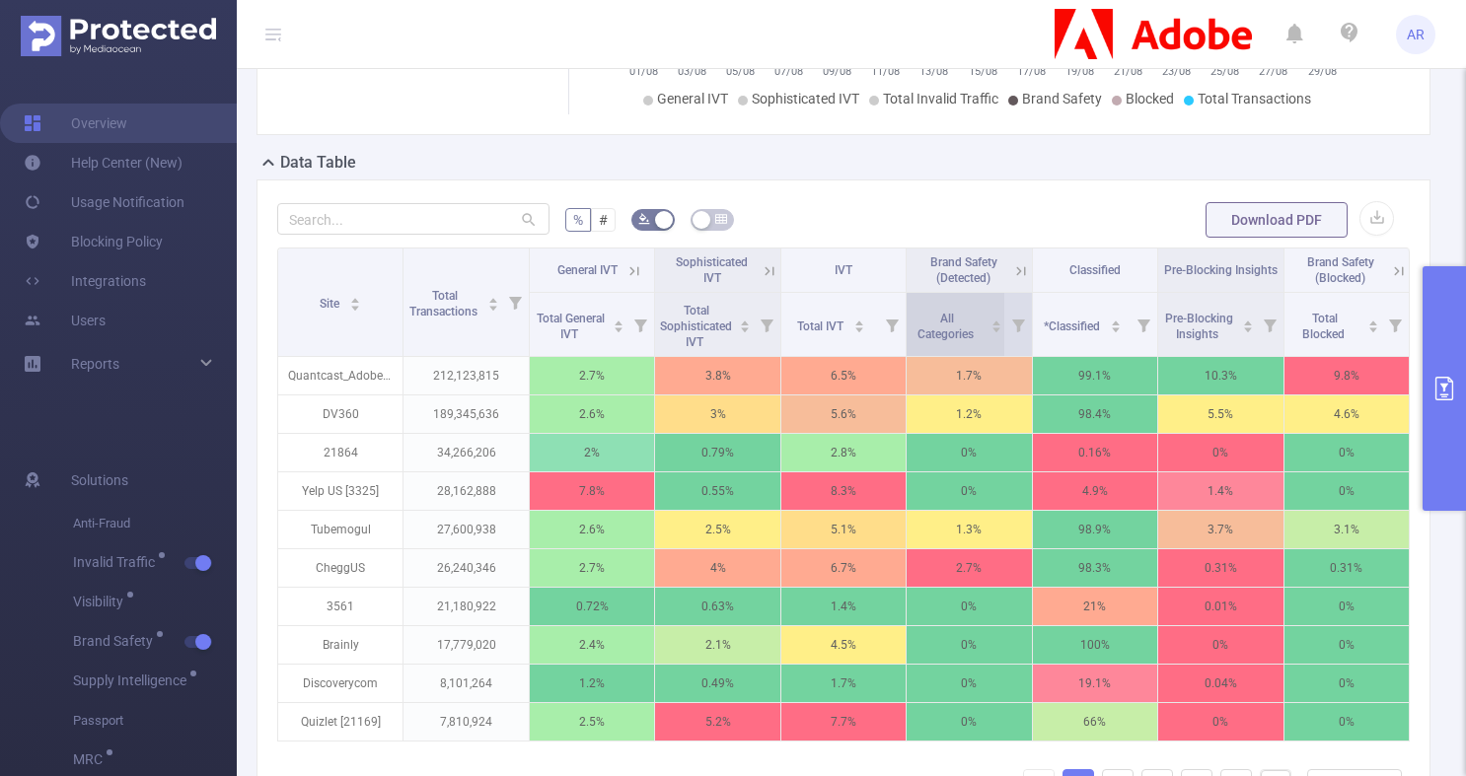
scroll to position [592, 0]
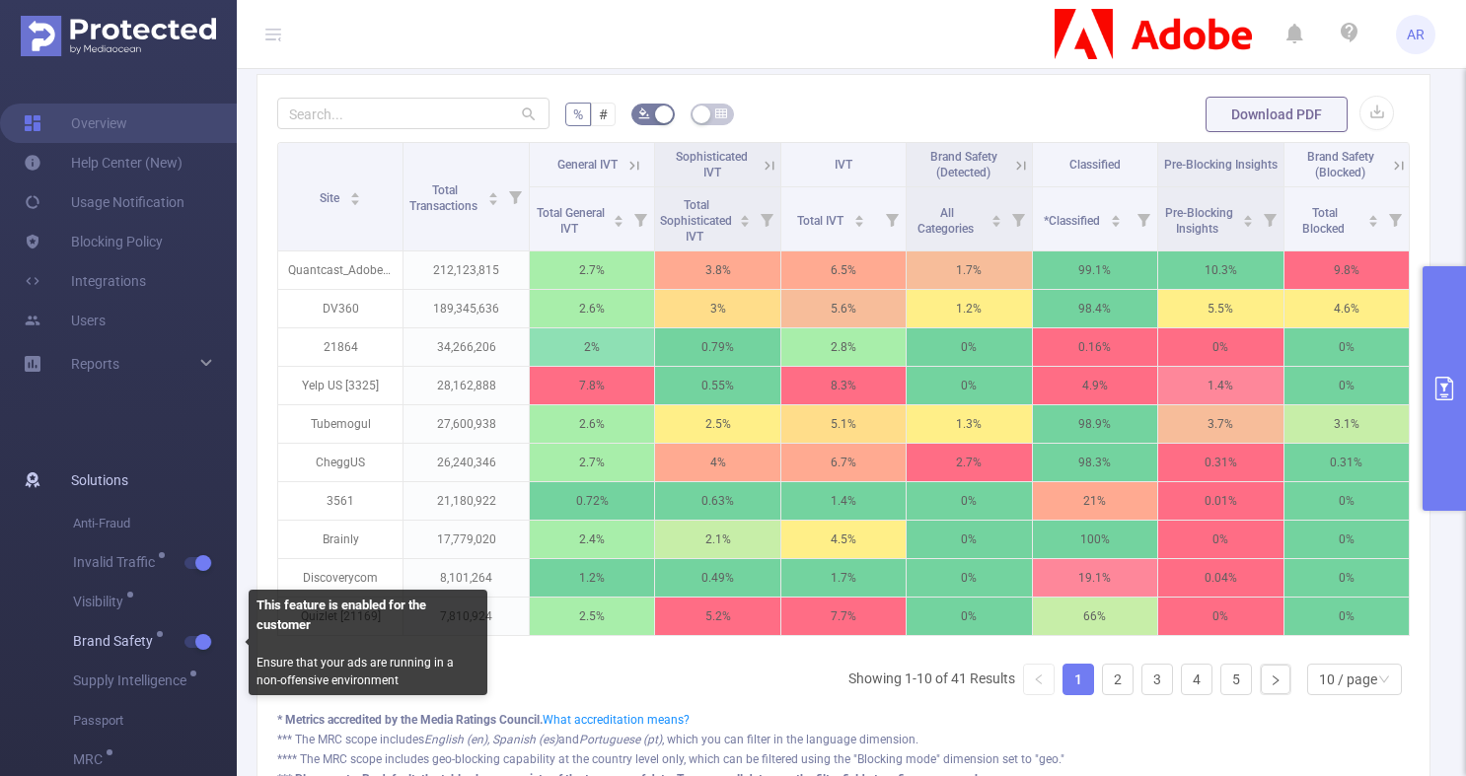
click at [188, 647] on button "button" at bounding box center [198, 642] width 28 height 12
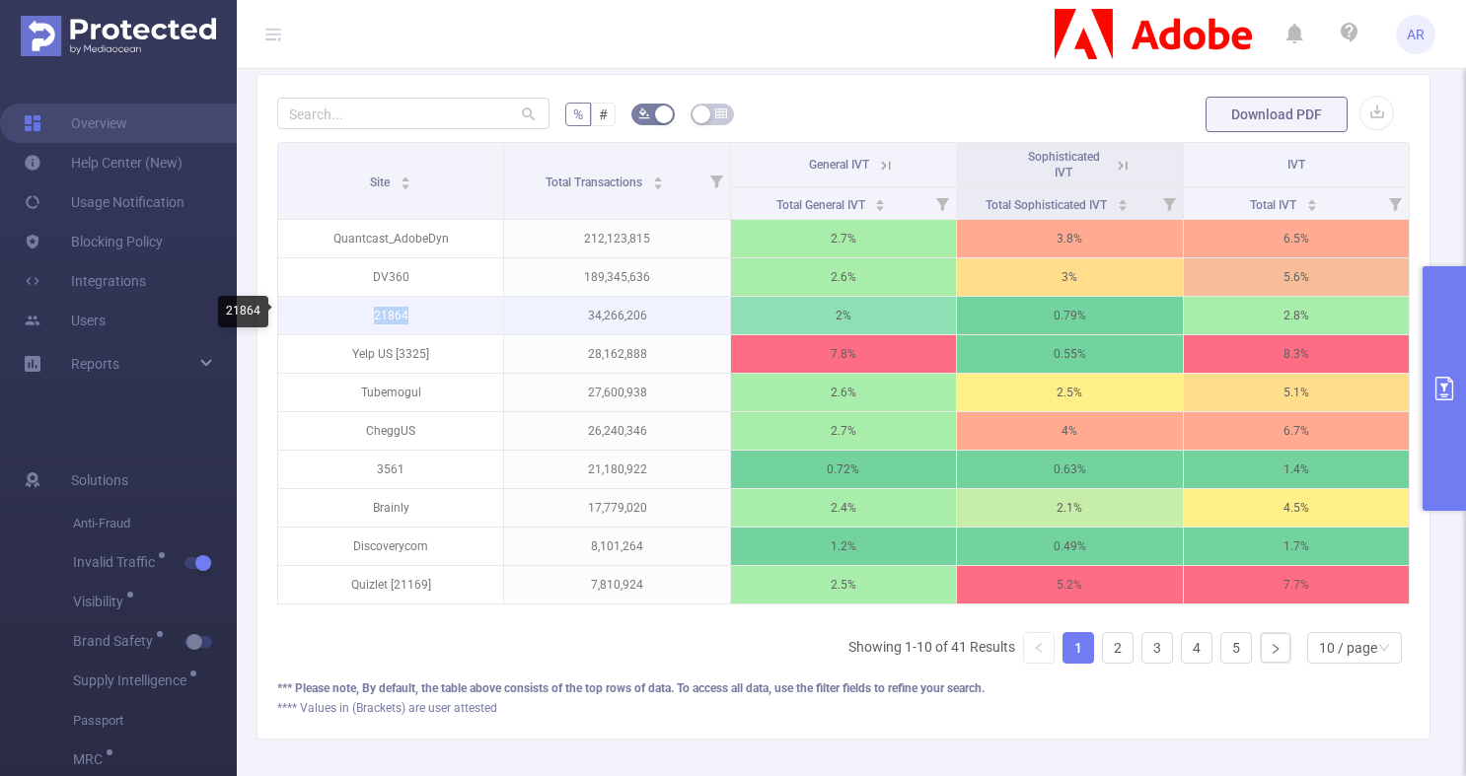
drag, startPoint x: 423, startPoint y: 321, endPoint x: 359, endPoint y: 309, distance: 65.2
click at [359, 309] on p "21864" at bounding box center [390, 315] width 225 height 37
copy p "21864"
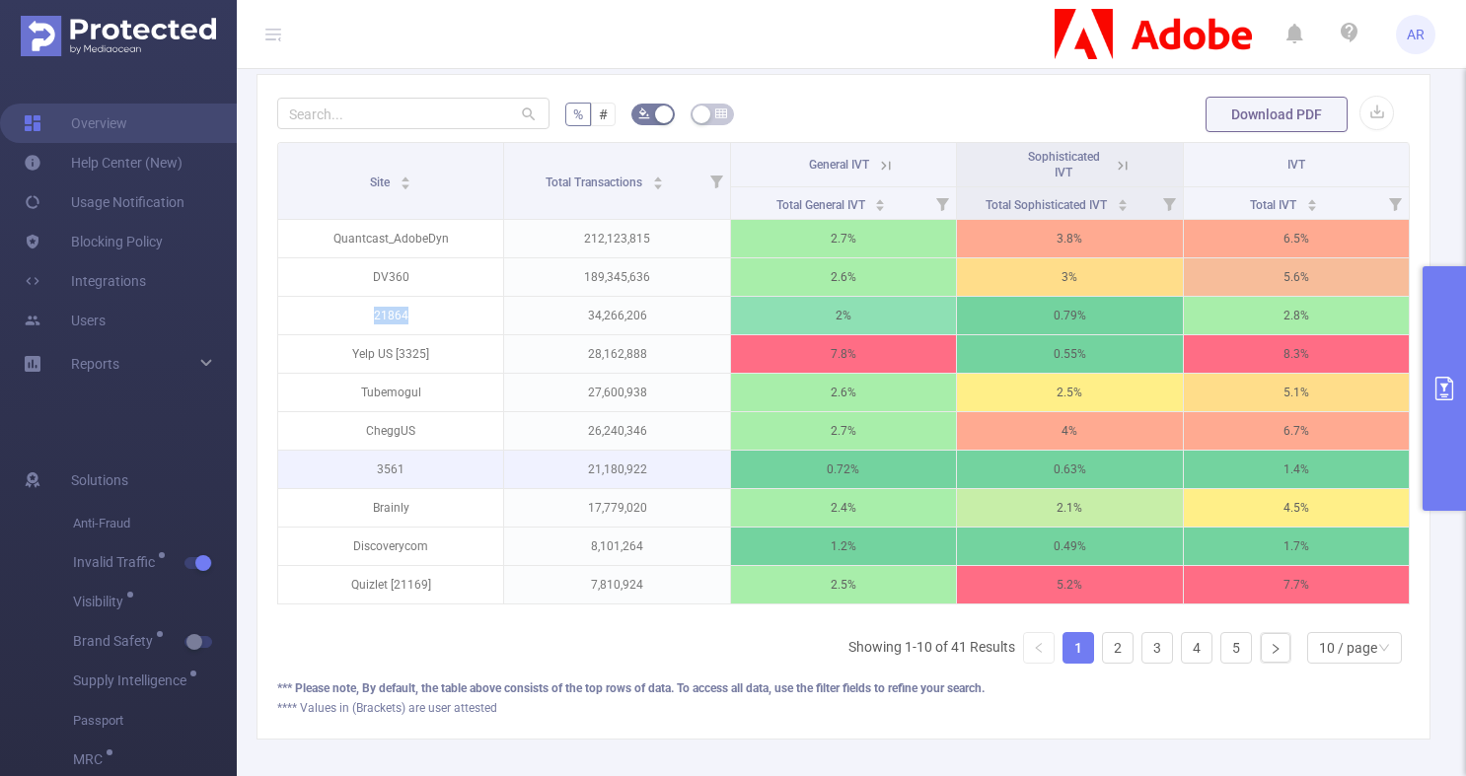
click at [394, 464] on p "3561" at bounding box center [390, 469] width 225 height 37
copy p "3561"
click at [1441, 346] on button "primary" at bounding box center [1443, 388] width 43 height 245
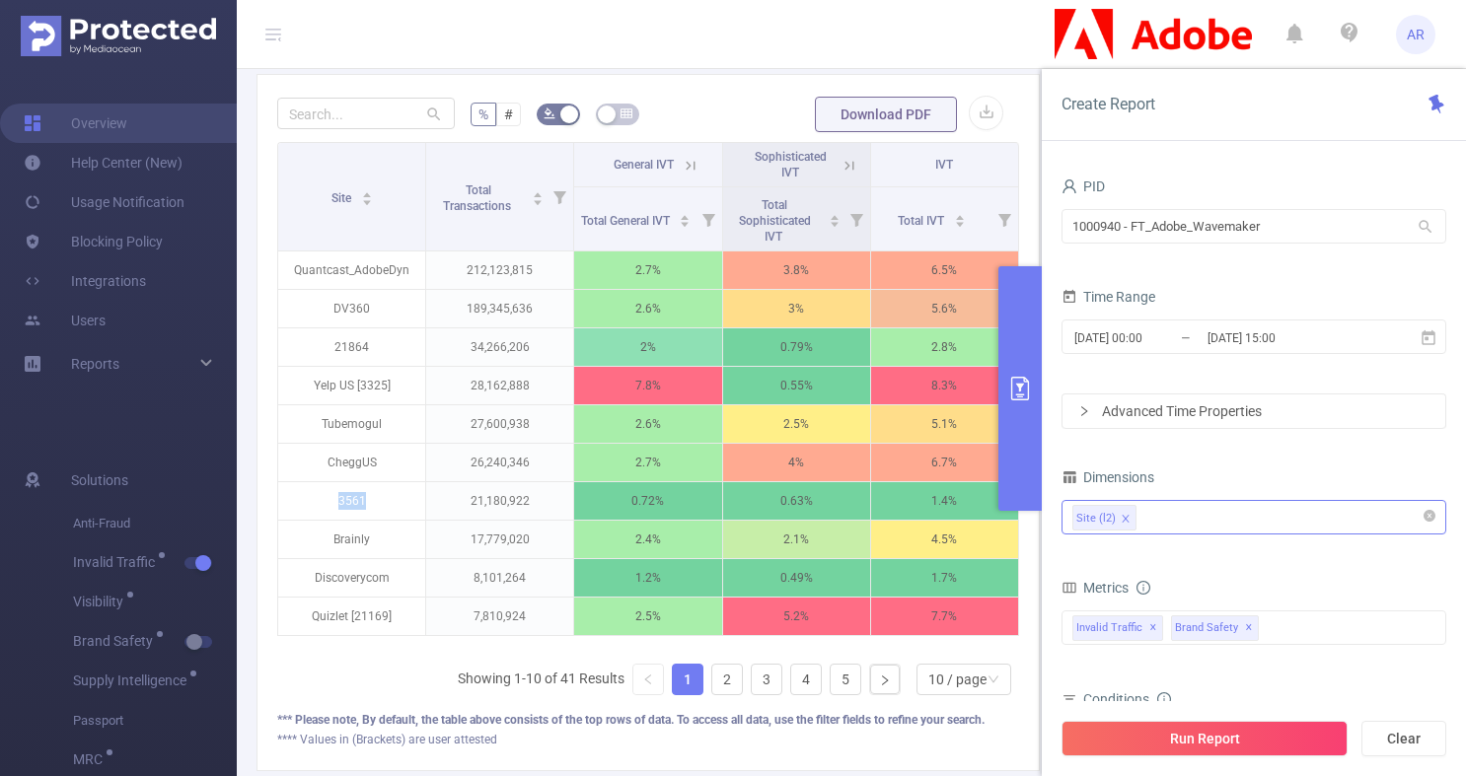
click at [1328, 530] on div "Site (l2)" at bounding box center [1253, 517] width 363 height 33
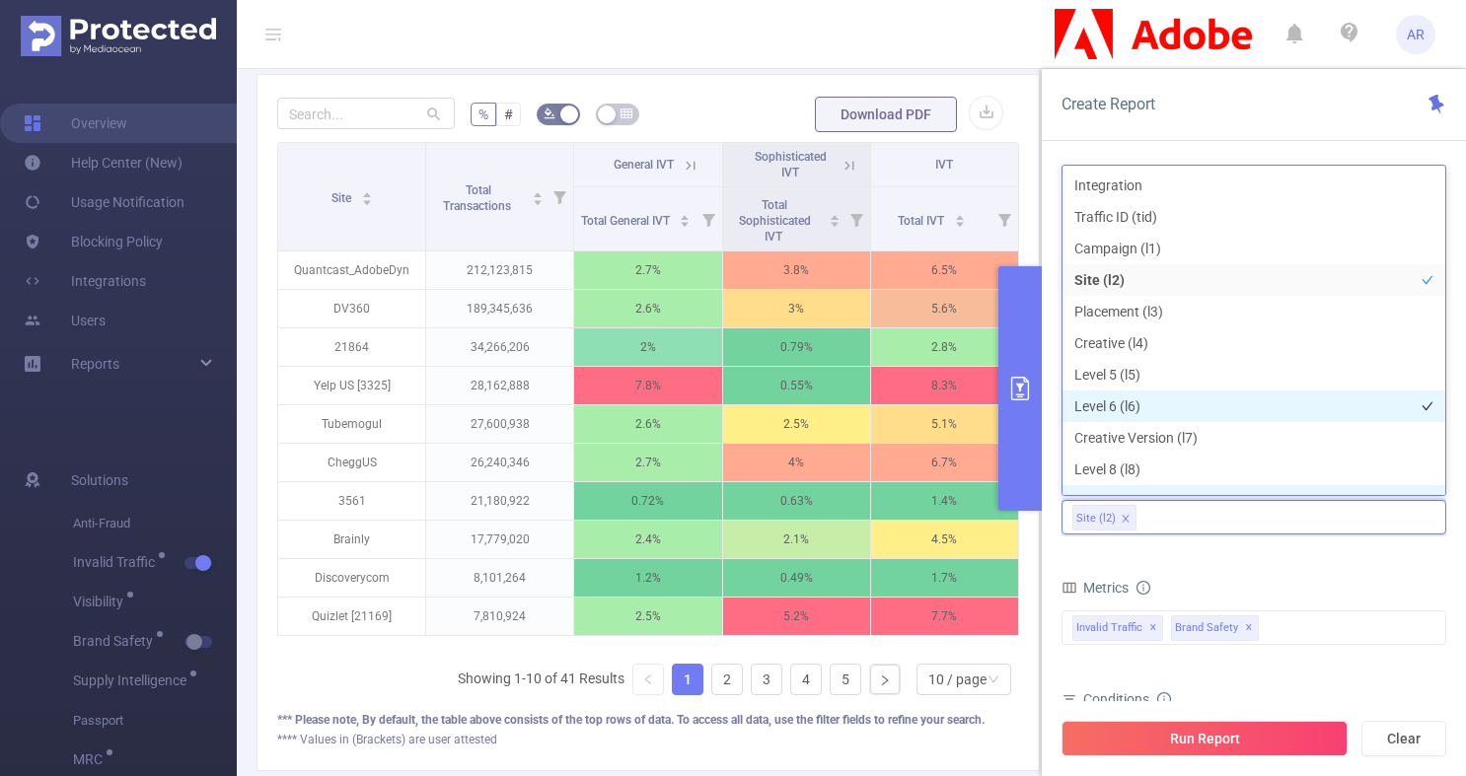
scroll to position [22, 0]
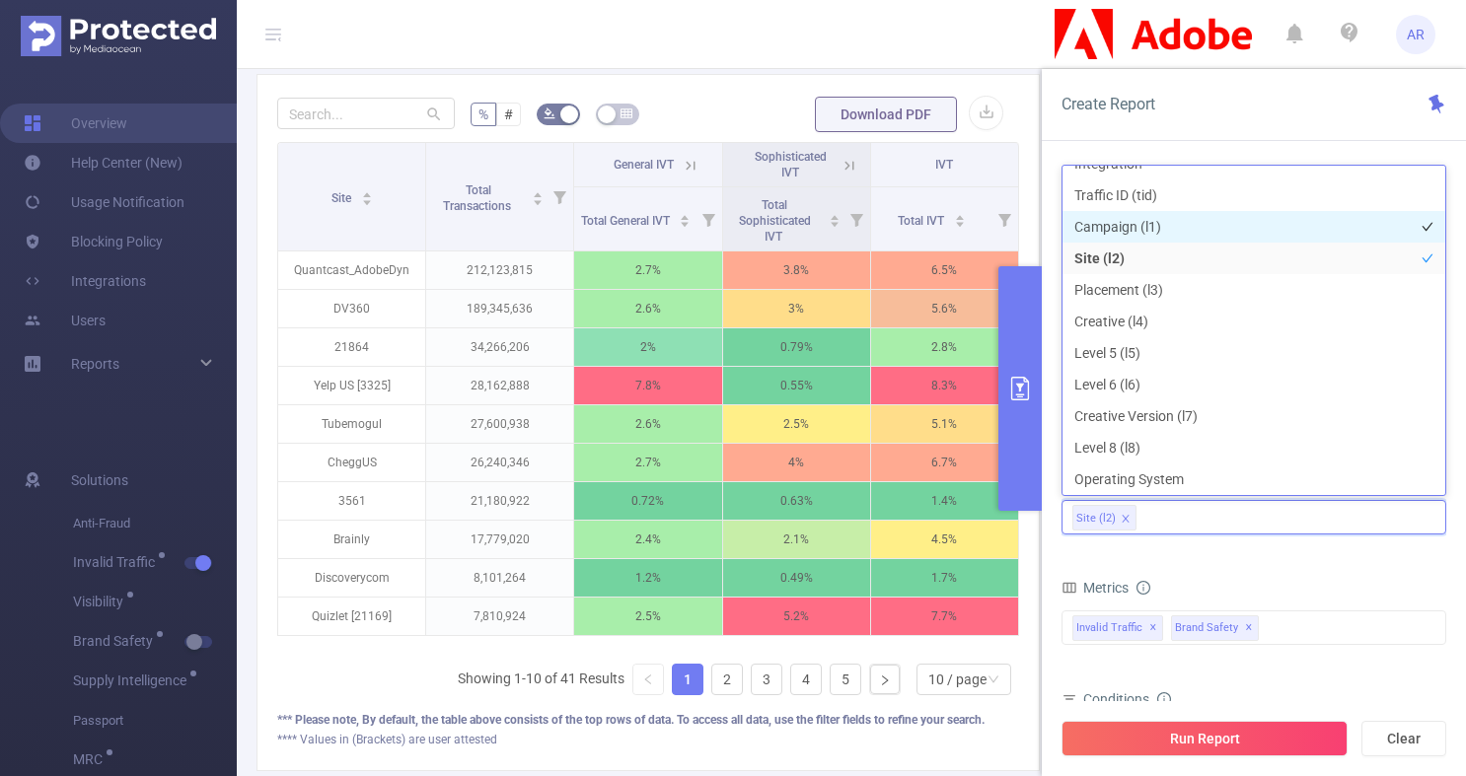
click at [1181, 229] on li "Campaign (l1)" at bounding box center [1253, 227] width 383 height 32
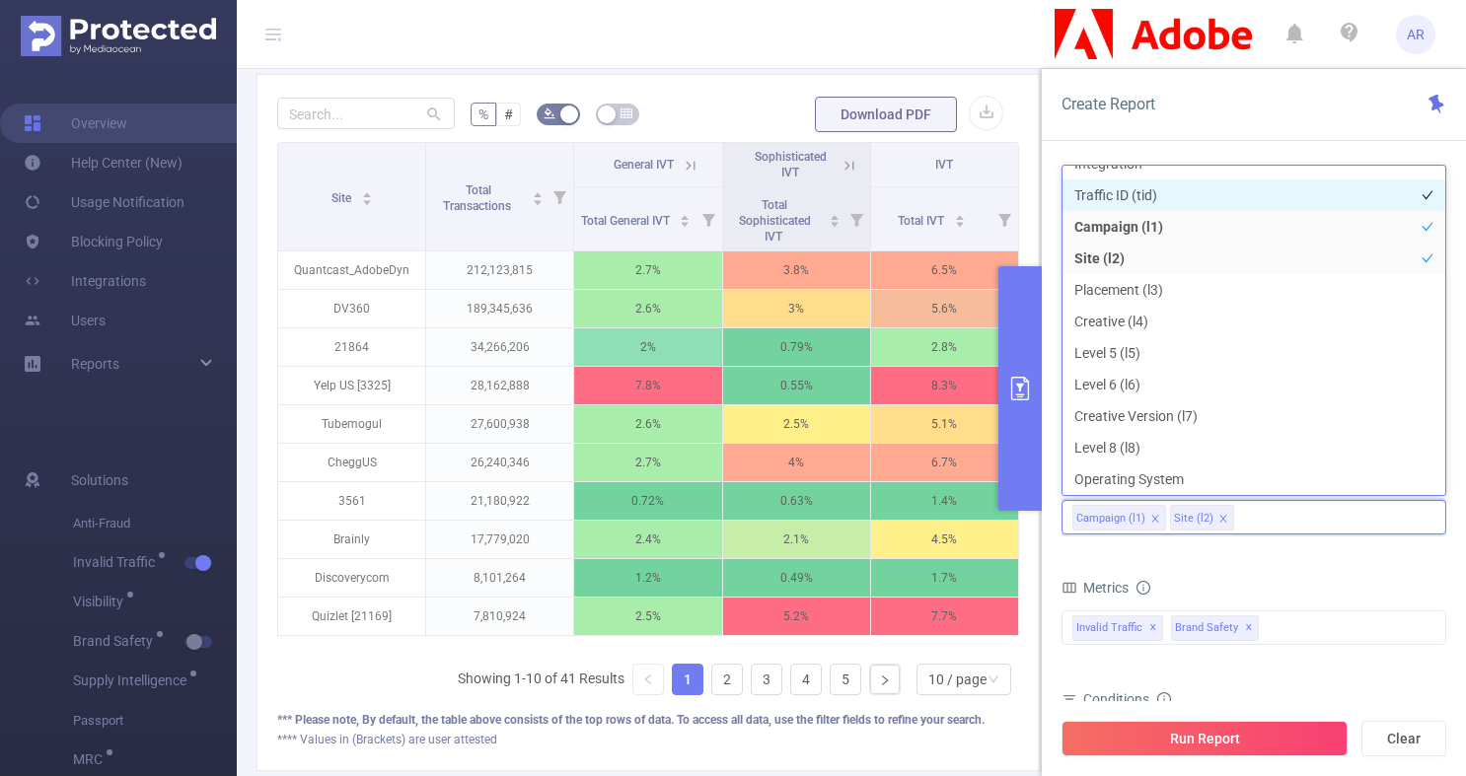
click at [1178, 207] on li "Traffic ID (tid)" at bounding box center [1253, 196] width 383 height 32
click at [1319, 190] on li "Traffic ID (tid)" at bounding box center [1253, 196] width 383 height 32
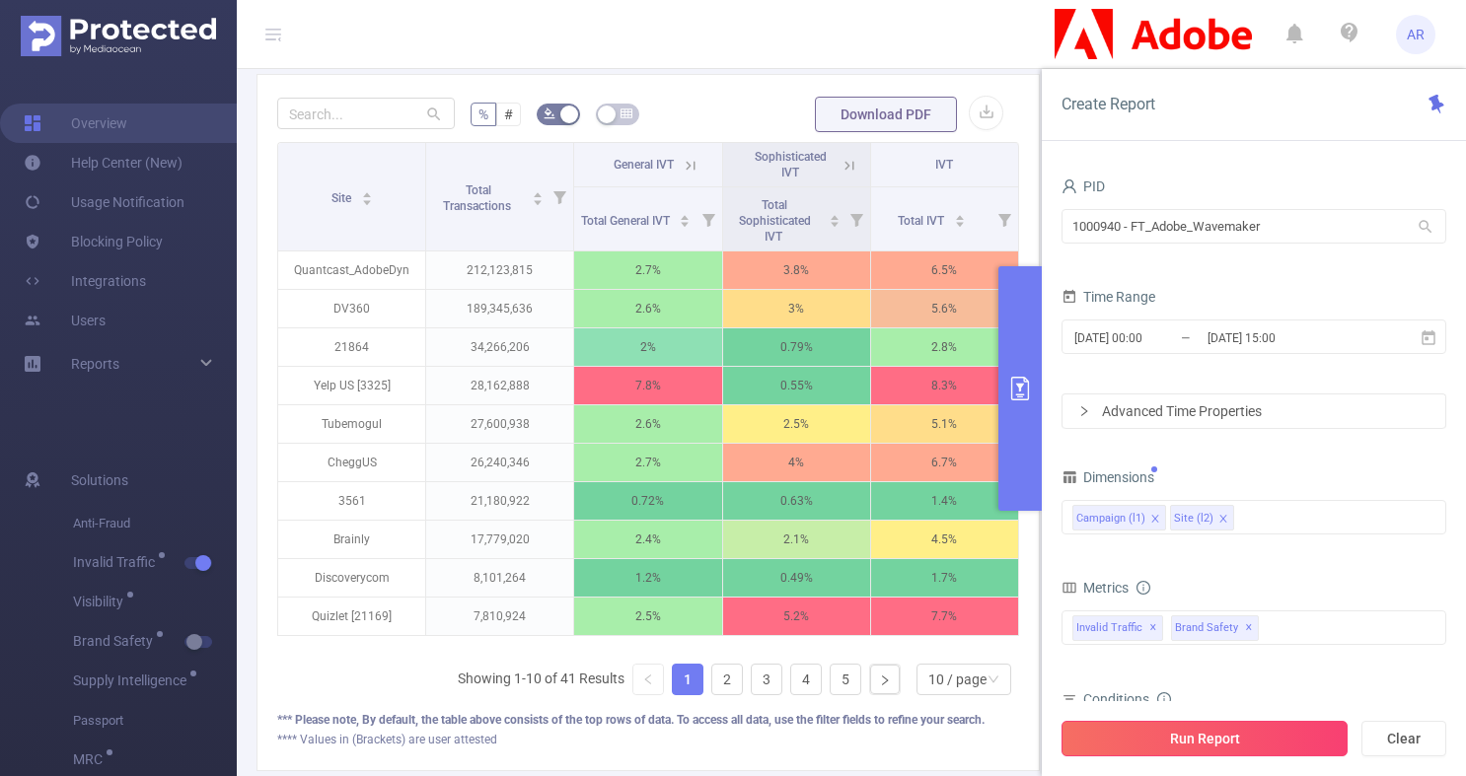
click at [1161, 735] on button "Run Report" at bounding box center [1204, 739] width 286 height 36
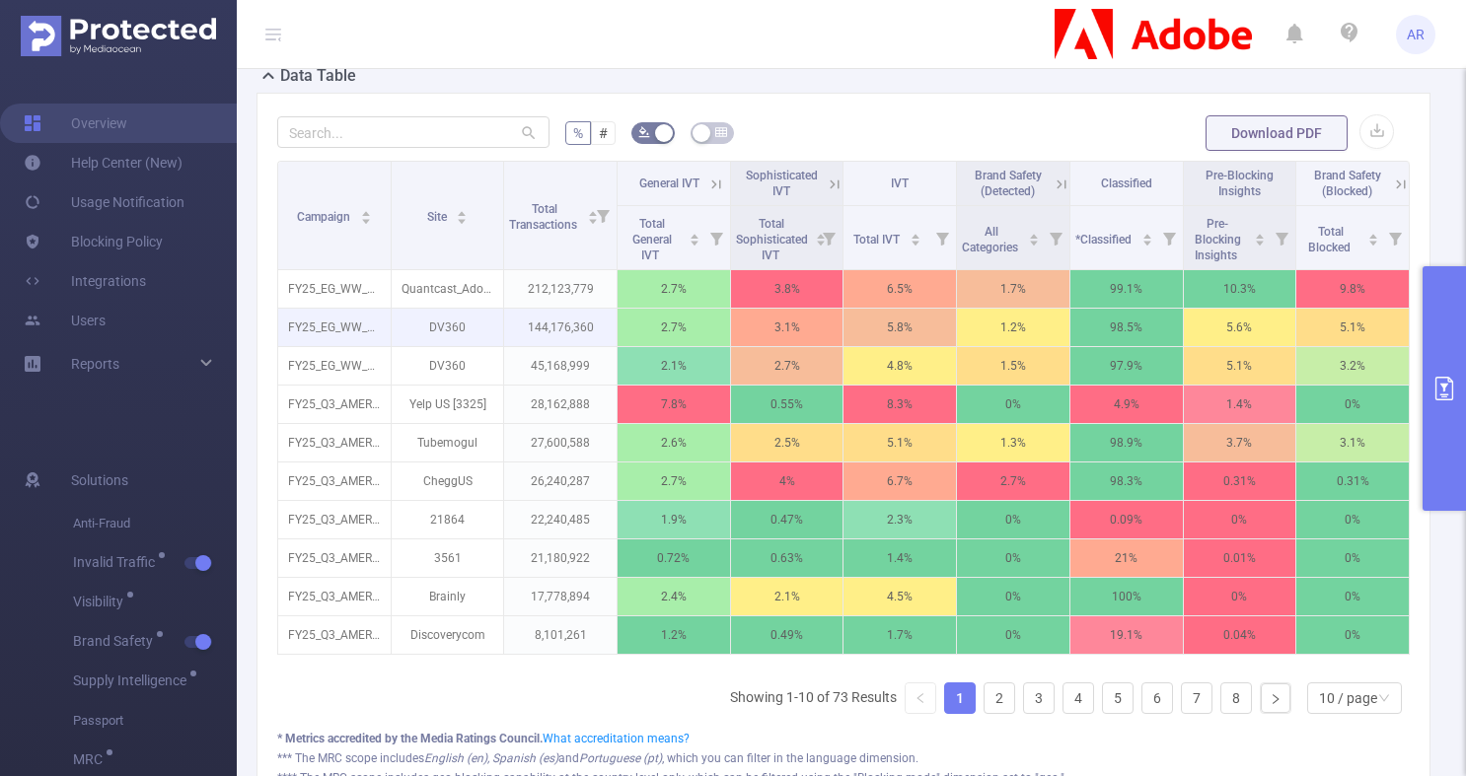
scroll to position [577, 0]
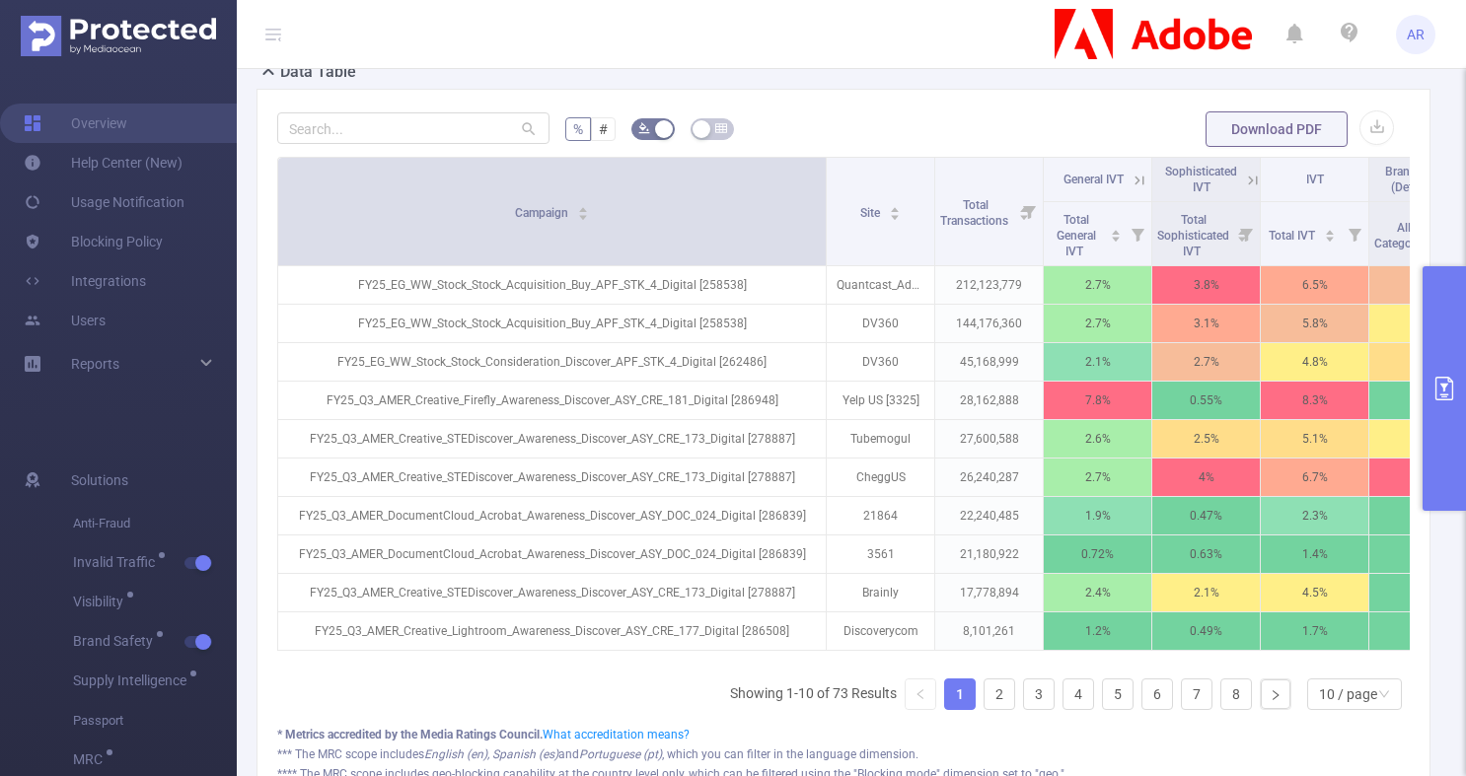
drag, startPoint x: 385, startPoint y: 209, endPoint x: 825, endPoint y: 234, distance: 440.6
click at [825, 234] on span at bounding box center [826, 212] width 10 height 108
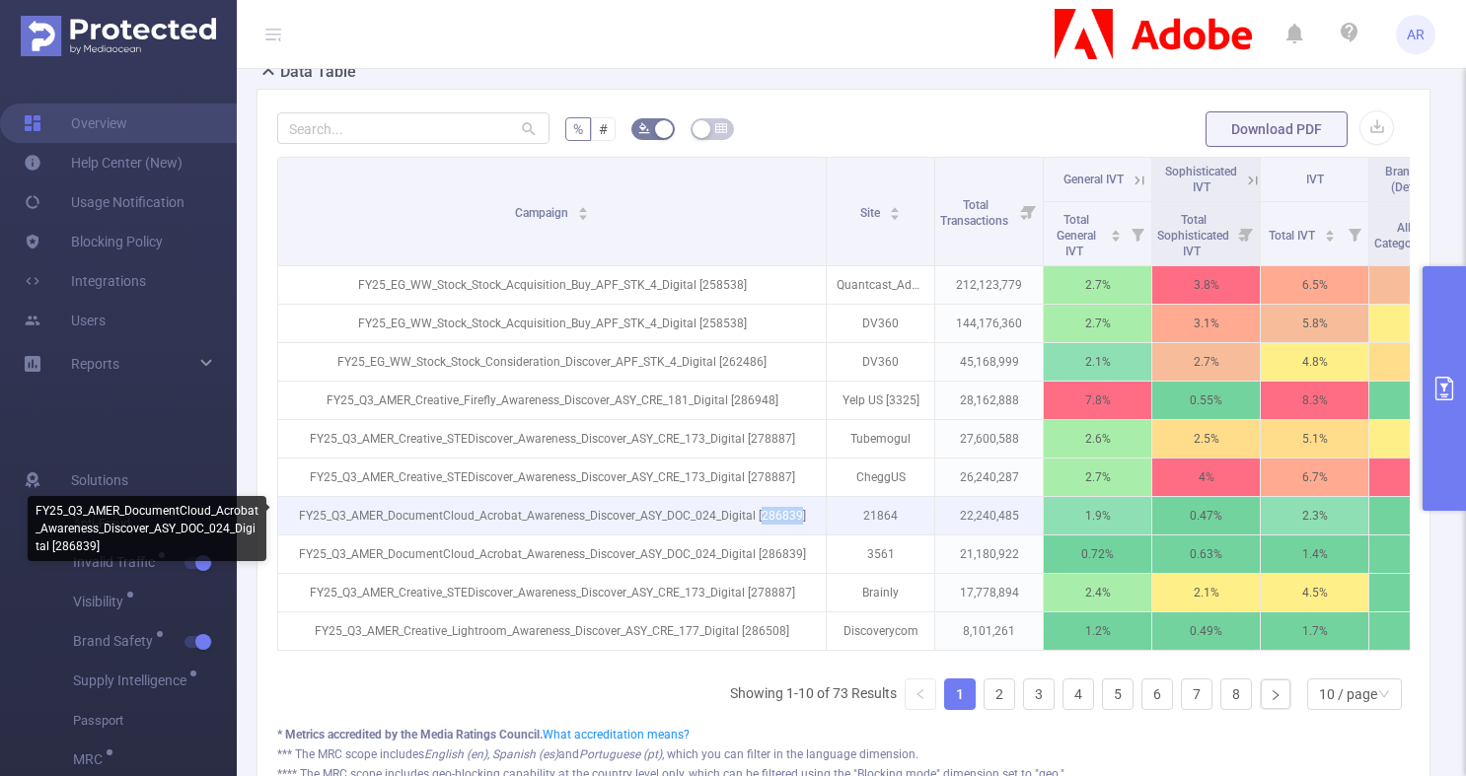
drag, startPoint x: 801, startPoint y: 514, endPoint x: 763, endPoint y: 510, distance: 37.7
click at [763, 510] on p "FY25_Q3_AMER_DocumentCloud_Acrobat_Awareness_Discover_ASY_DOC_024_Digital [2868…" at bounding box center [551, 515] width 547 height 37
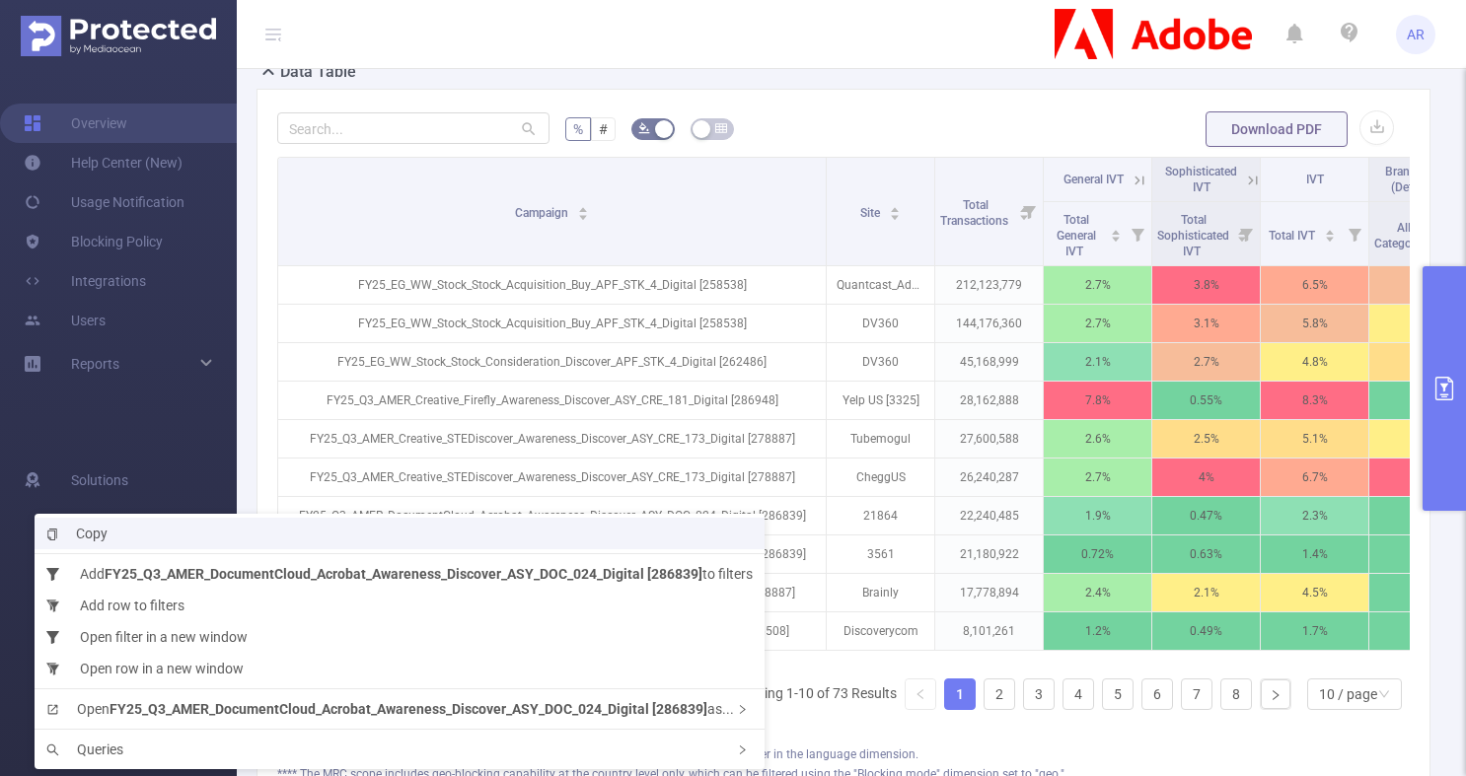
click at [153, 526] on li "Copy" at bounding box center [400, 534] width 730 height 32
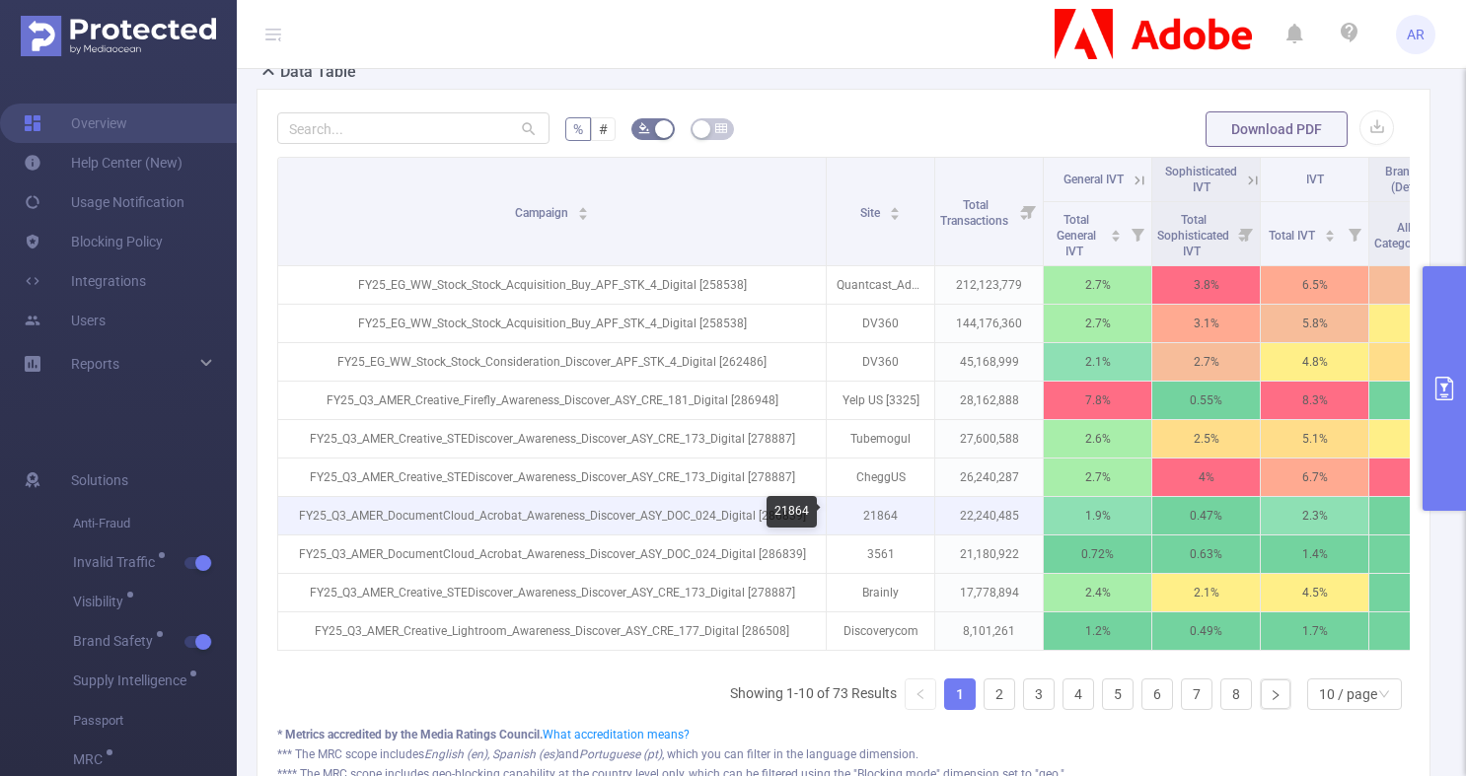
click at [871, 514] on p "21864" at bounding box center [881, 515] width 108 height 37
click at [759, 515] on p "FY25_Q3_AMER_DocumentCloud_Acrobat_Awareness_Discover_ASY_DOC_024_Digital [2868…" at bounding box center [551, 515] width 547 height 37
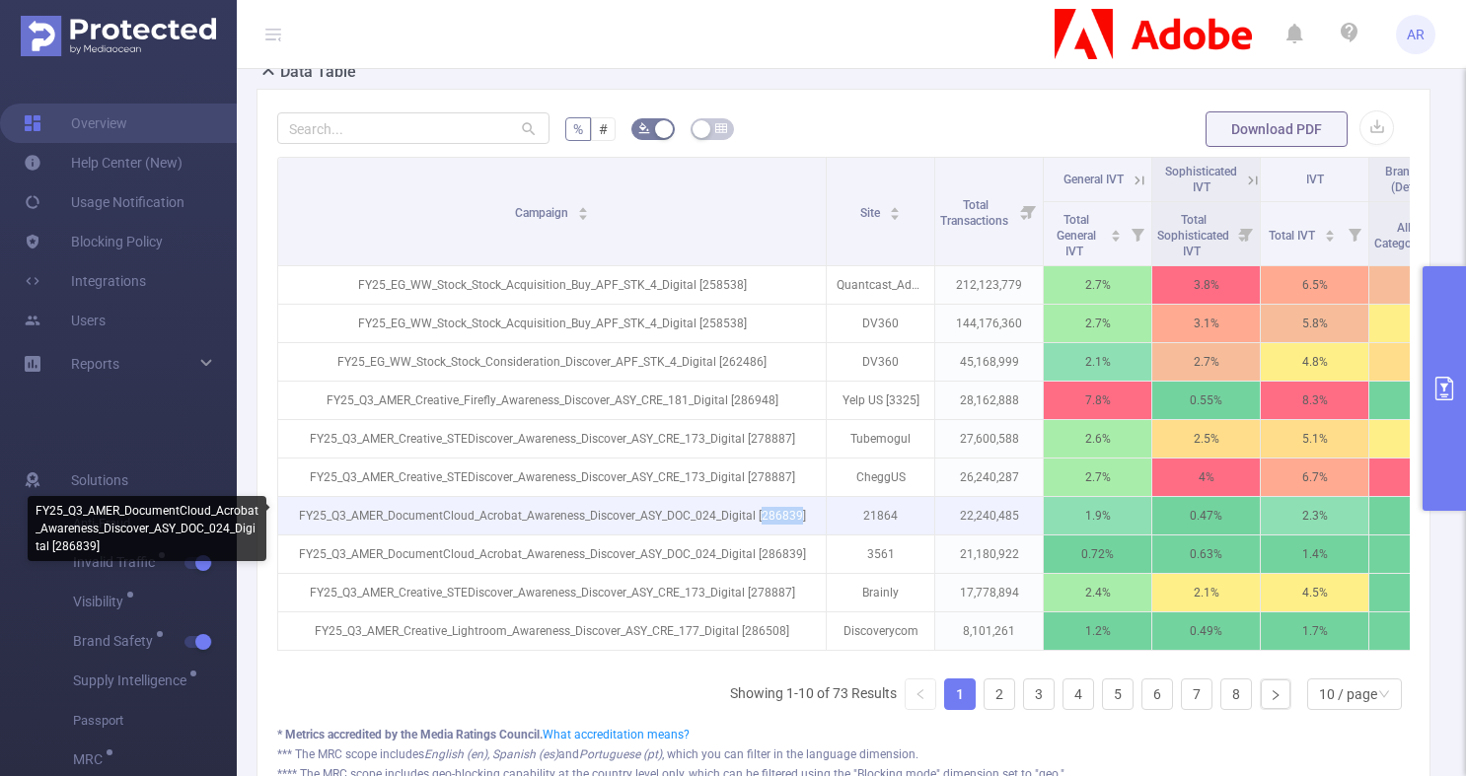
drag, startPoint x: 762, startPoint y: 514, endPoint x: 800, endPoint y: 516, distance: 37.5
click at [800, 516] on p "FY25_Q3_AMER_DocumentCloud_Acrobat_Awareness_Discover_ASY_DOC_024_Digital [2868…" at bounding box center [551, 515] width 547 height 37
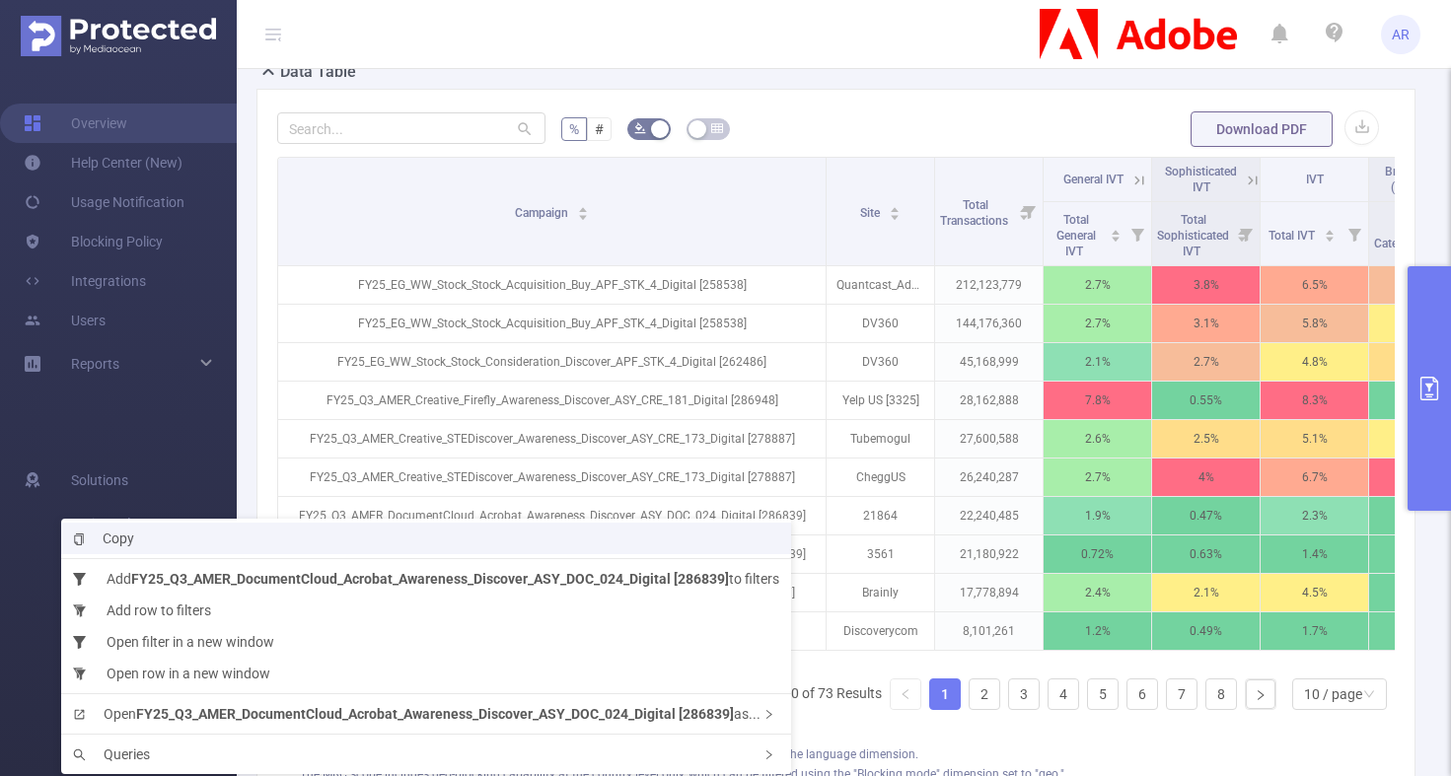
click at [403, 550] on li "Copy" at bounding box center [426, 539] width 730 height 32
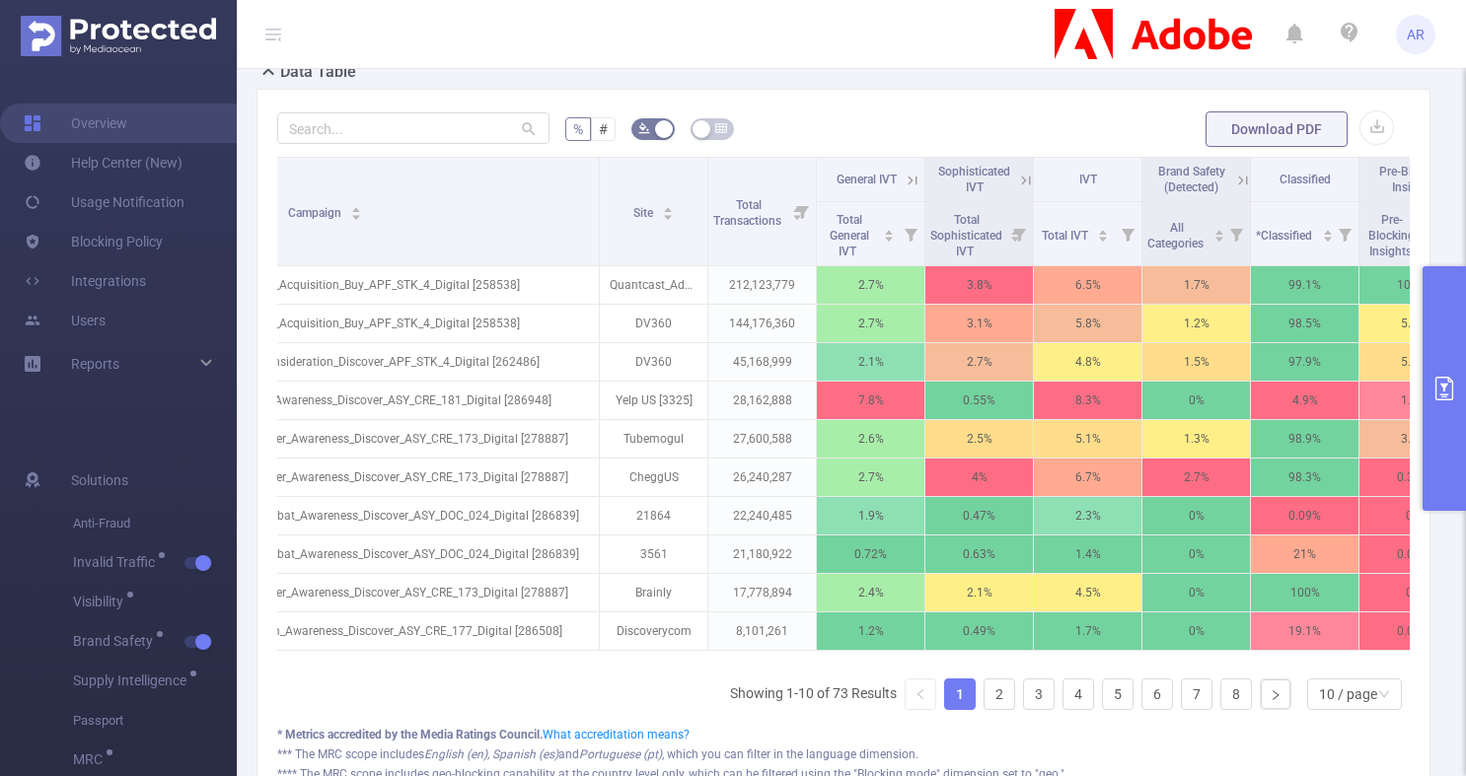
scroll to position [0, 236]
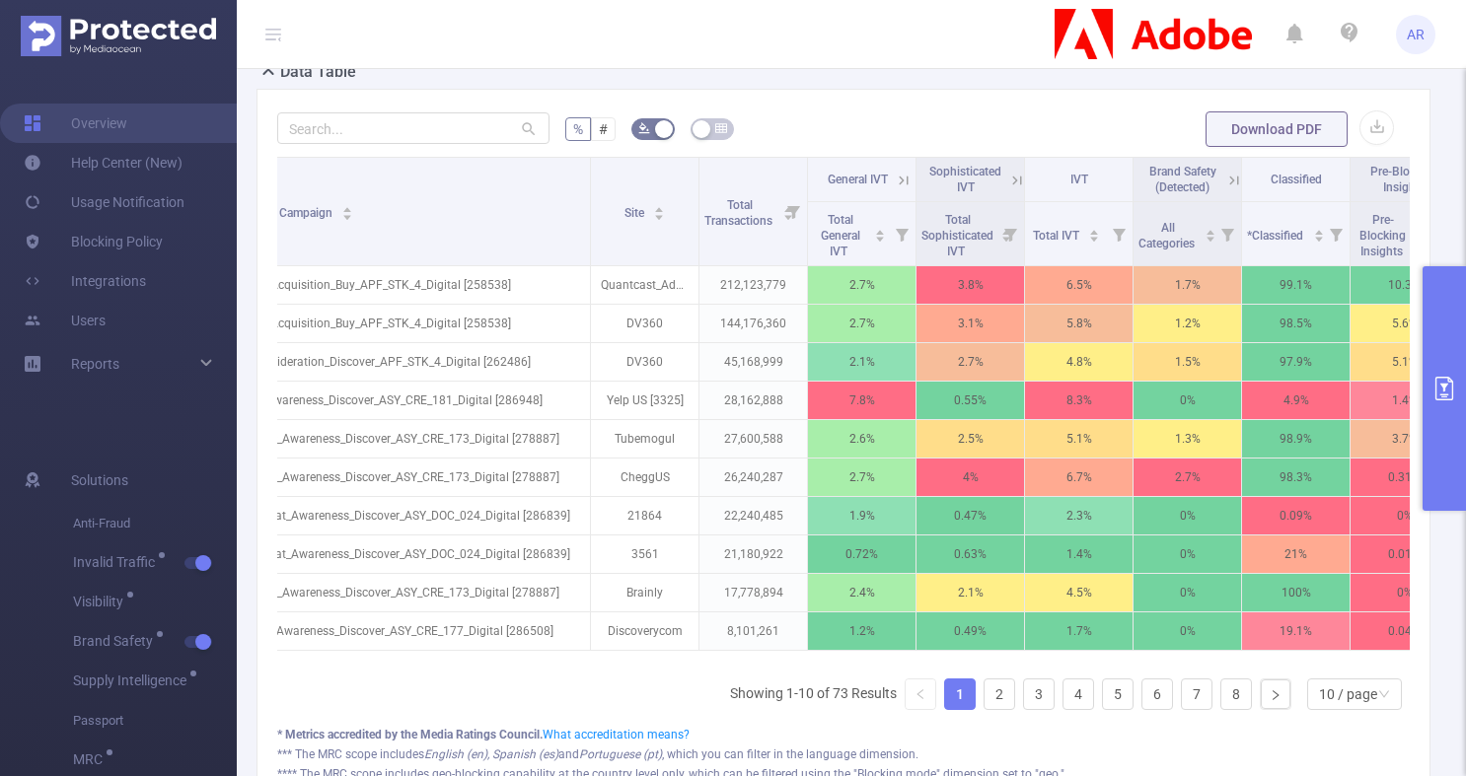
drag, startPoint x: 591, startPoint y: 656, endPoint x: 438, endPoint y: 675, distance: 154.0
click at [438, 663] on div "Campaign Site Total Transactions General IVT Sophisticated IVT IVT Brand Safety…" at bounding box center [843, 410] width 1132 height 506
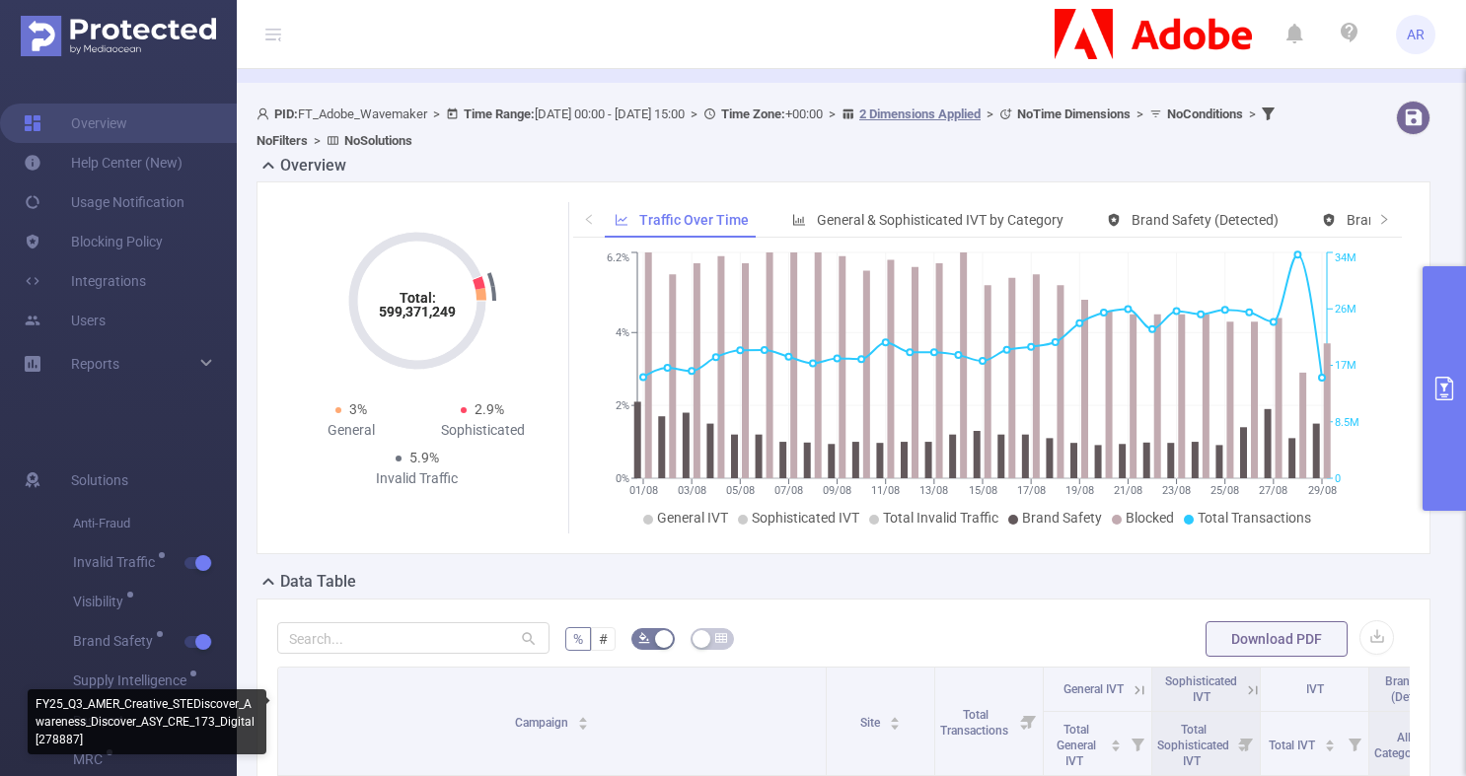
scroll to position [0, 0]
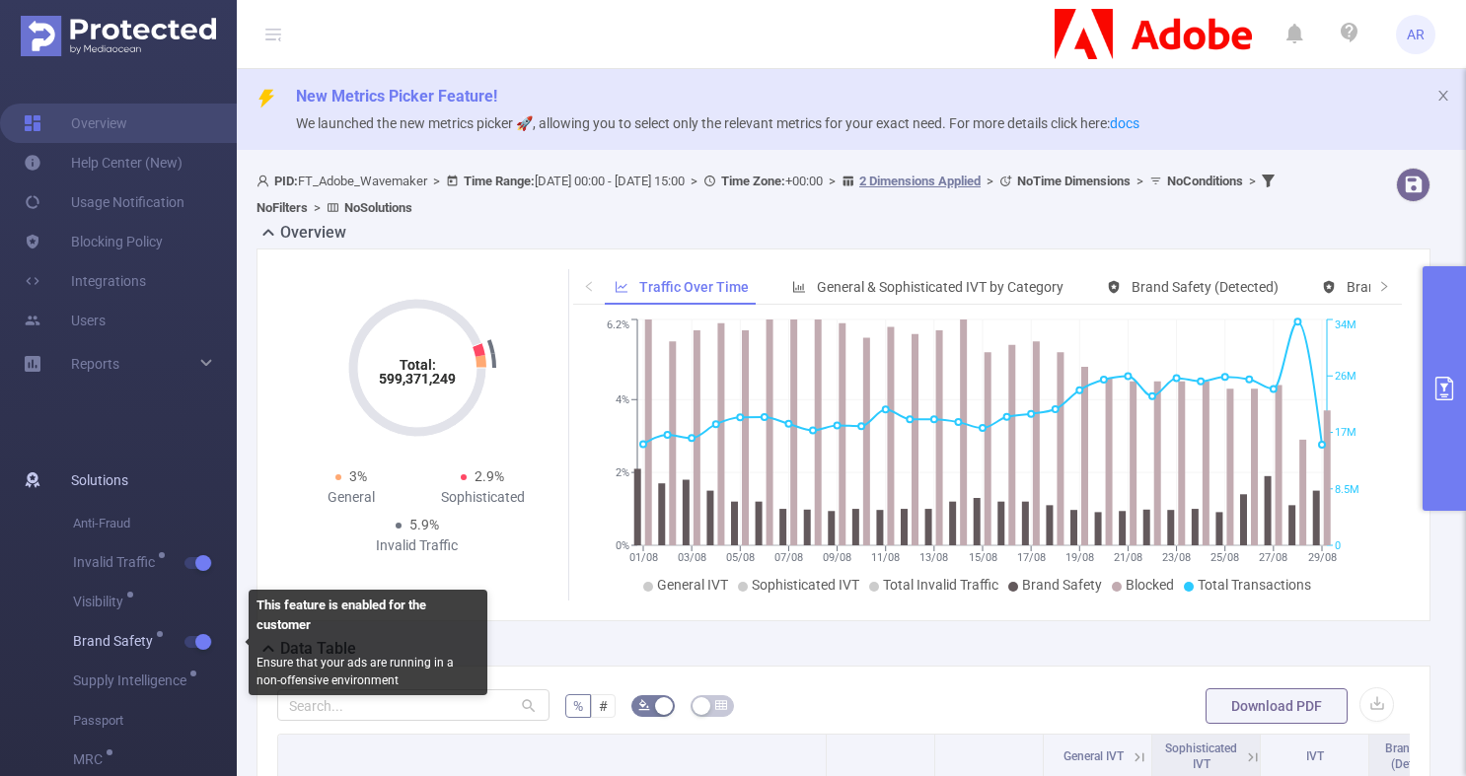
click at [201, 645] on button "button" at bounding box center [198, 642] width 28 height 12
